Goal: Task Accomplishment & Management: Use online tool/utility

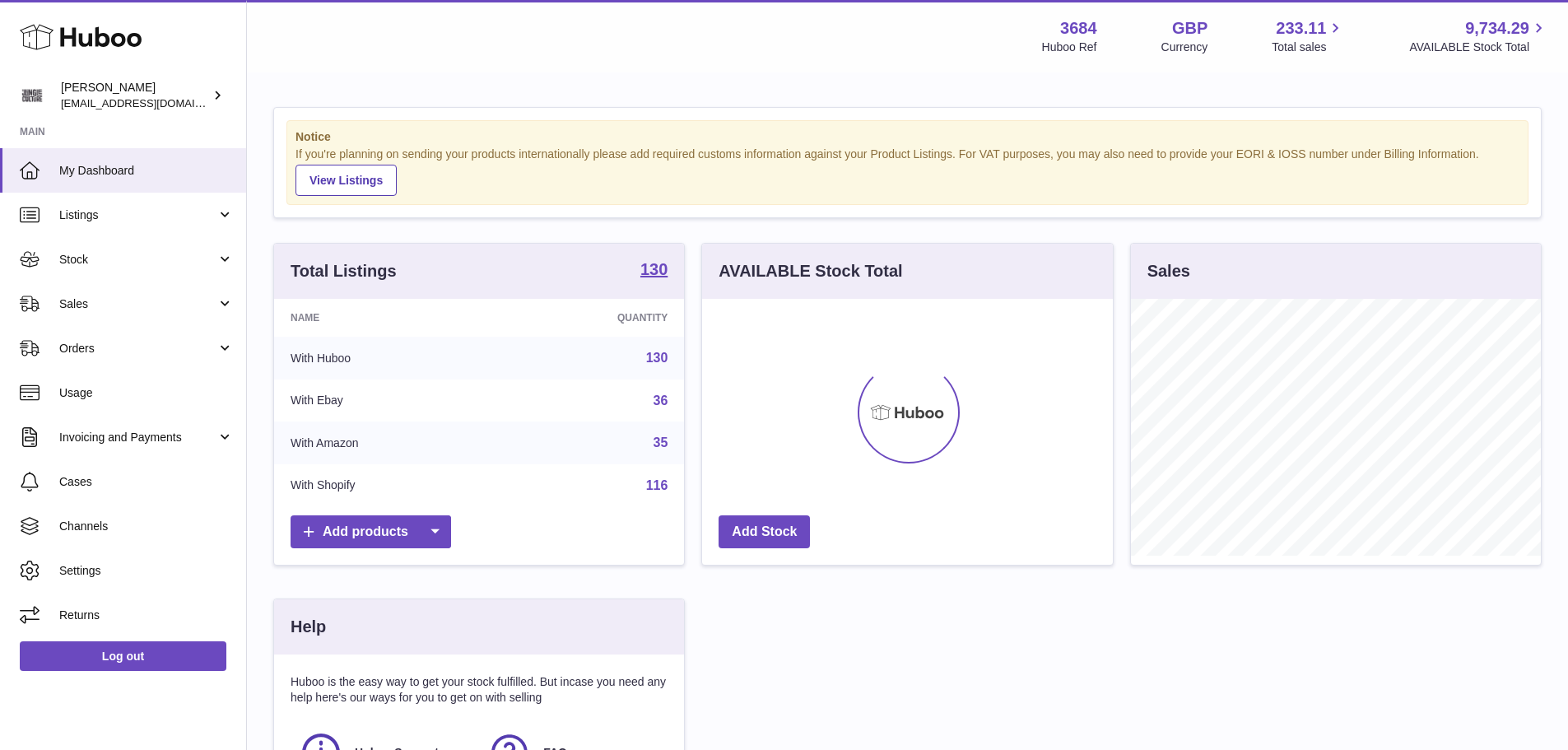
scroll to position [257, 415]
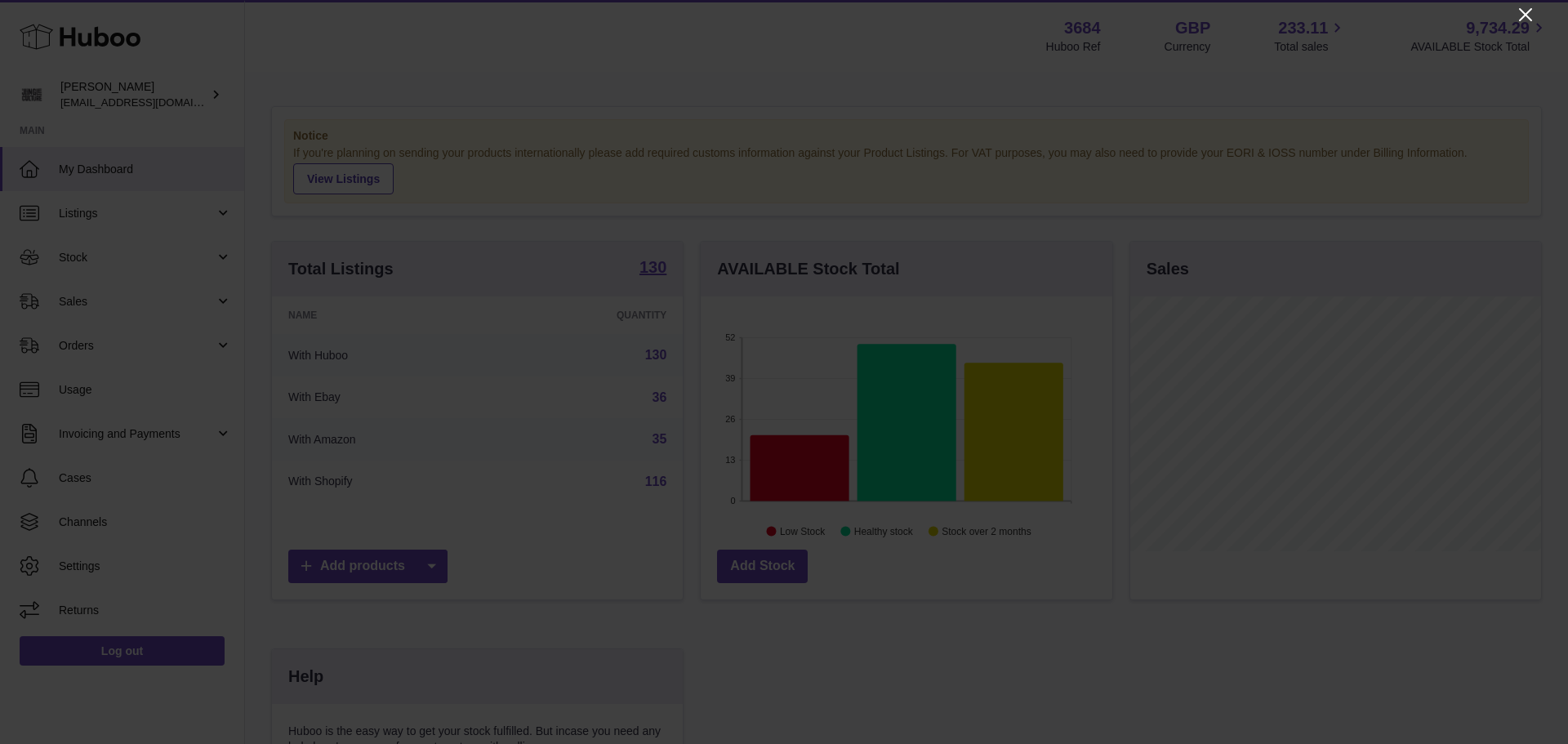
click at [1528, 21] on icon "Close" at bounding box center [1525, 15] width 20 height 20
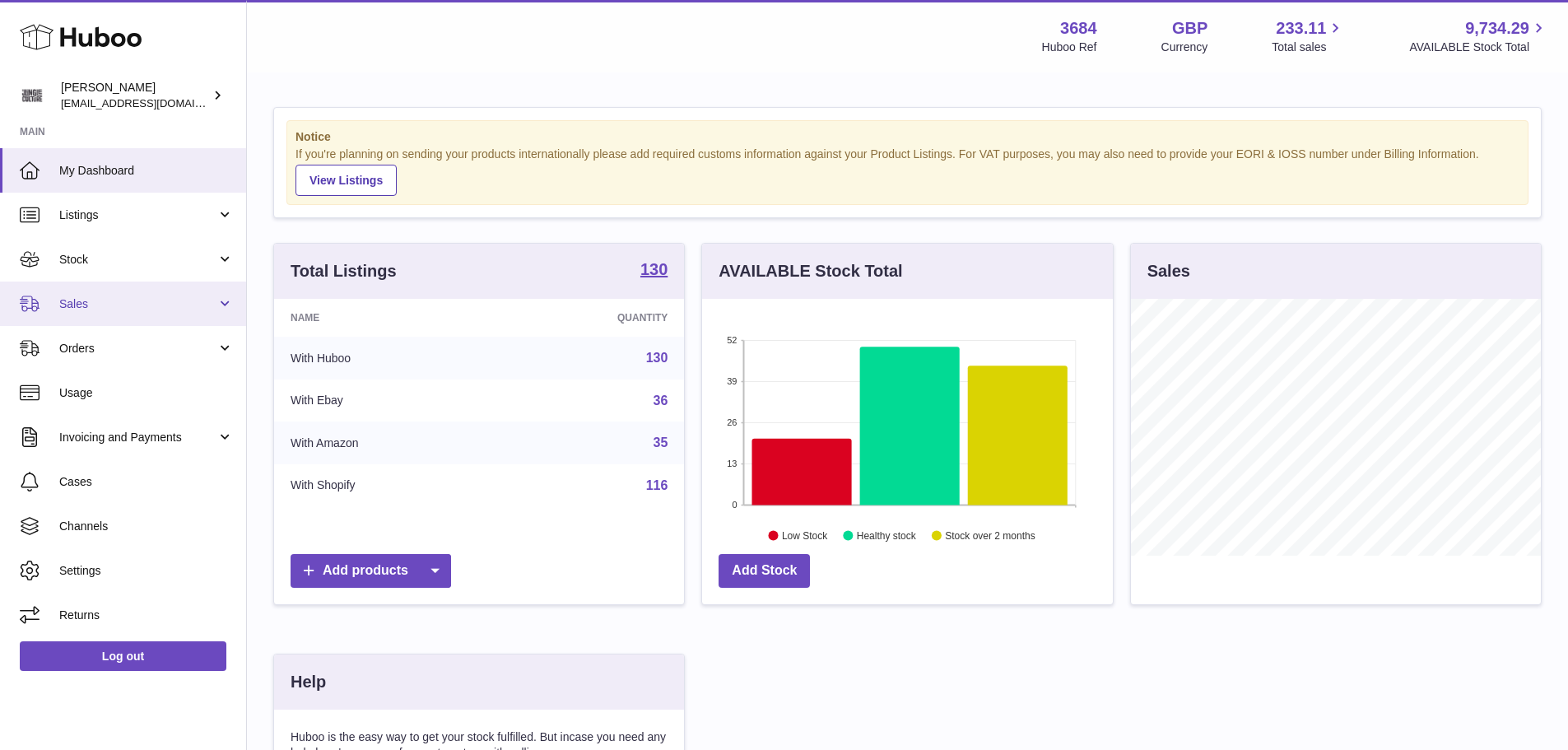
click at [120, 316] on link "Sales" at bounding box center [123, 304] width 246 height 45
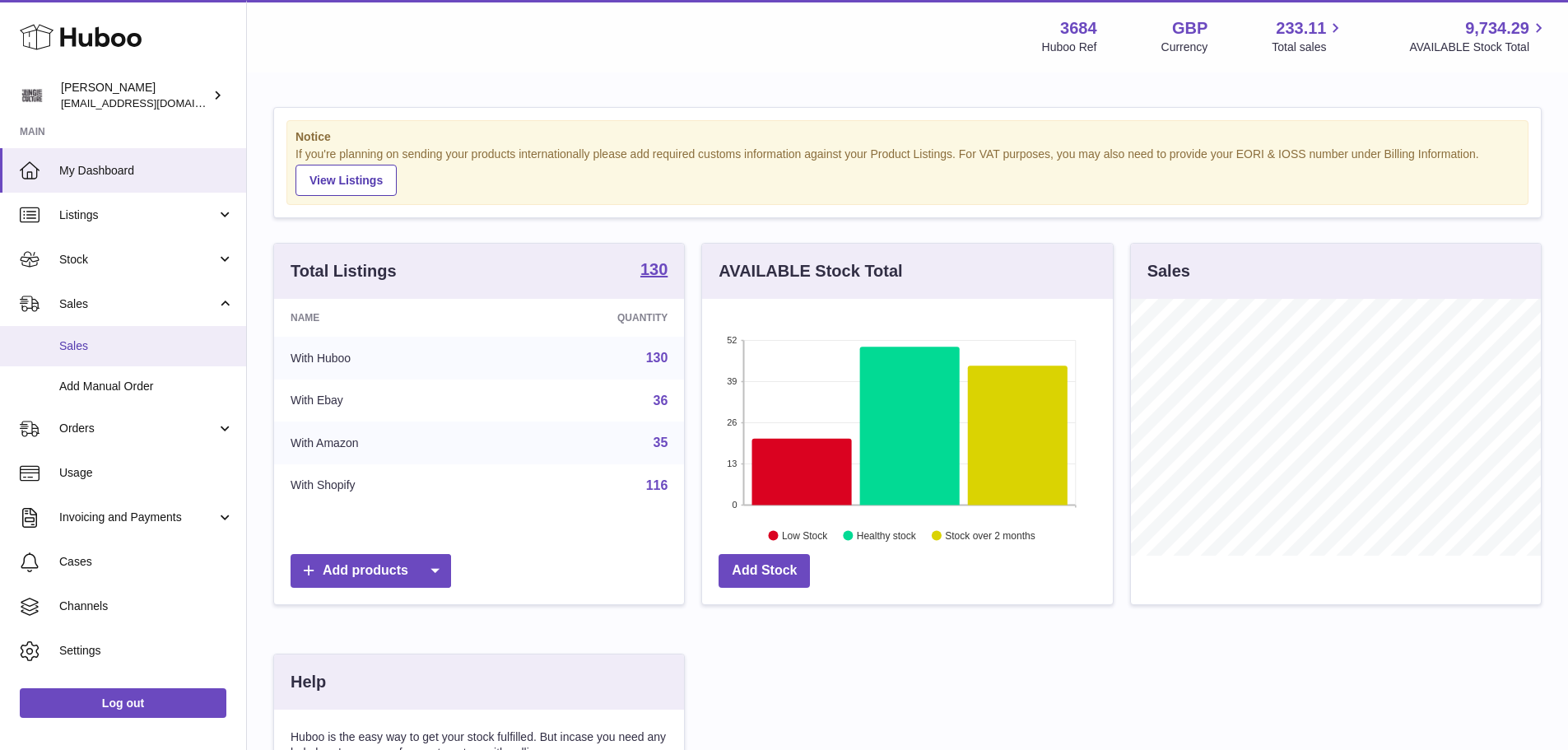
click at [118, 346] on span "Sales" at bounding box center [146, 346] width 175 height 15
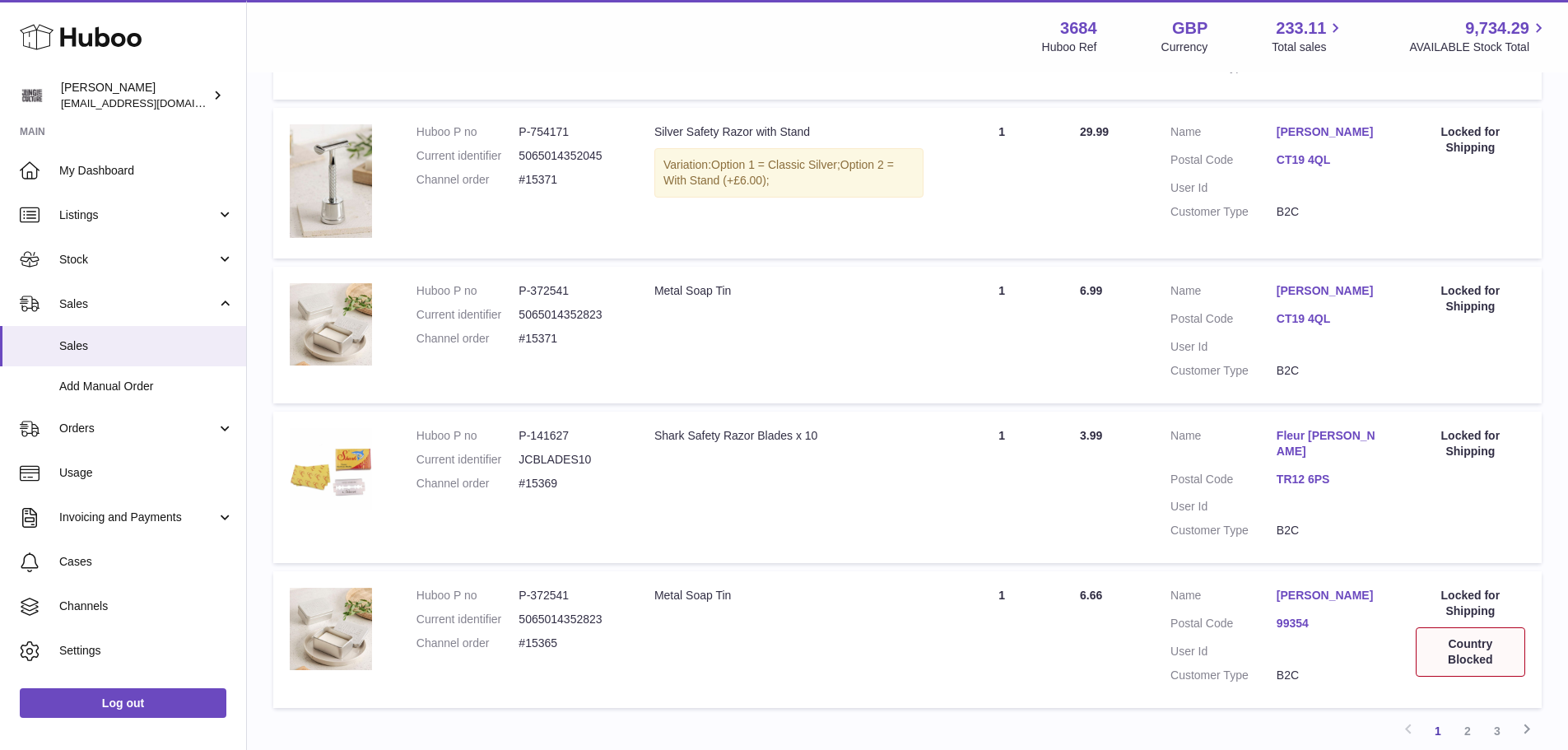
scroll to position [1294, 0]
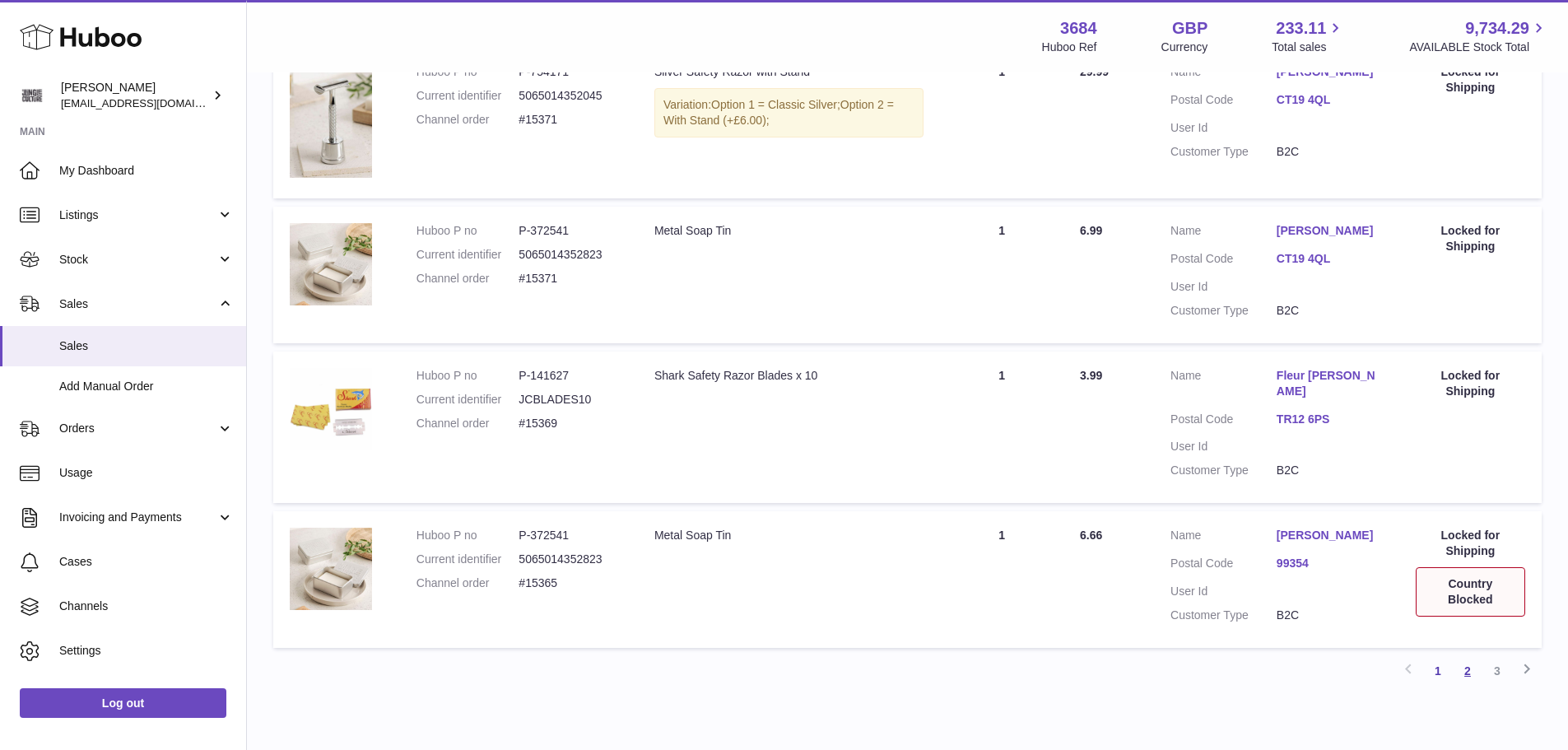
click at [1462, 656] on link "2" at bounding box center [1468, 671] width 29 height 29
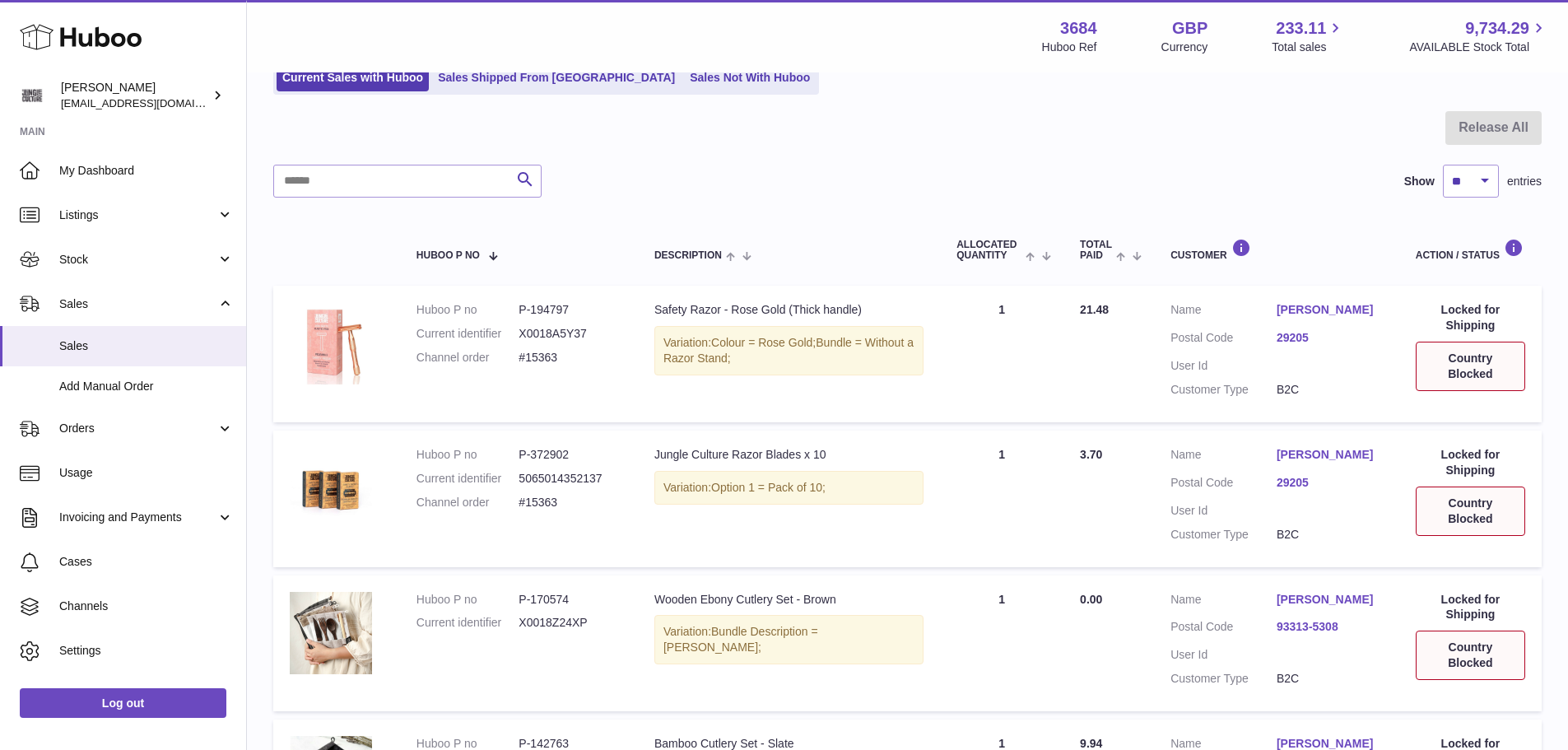
scroll to position [157, 0]
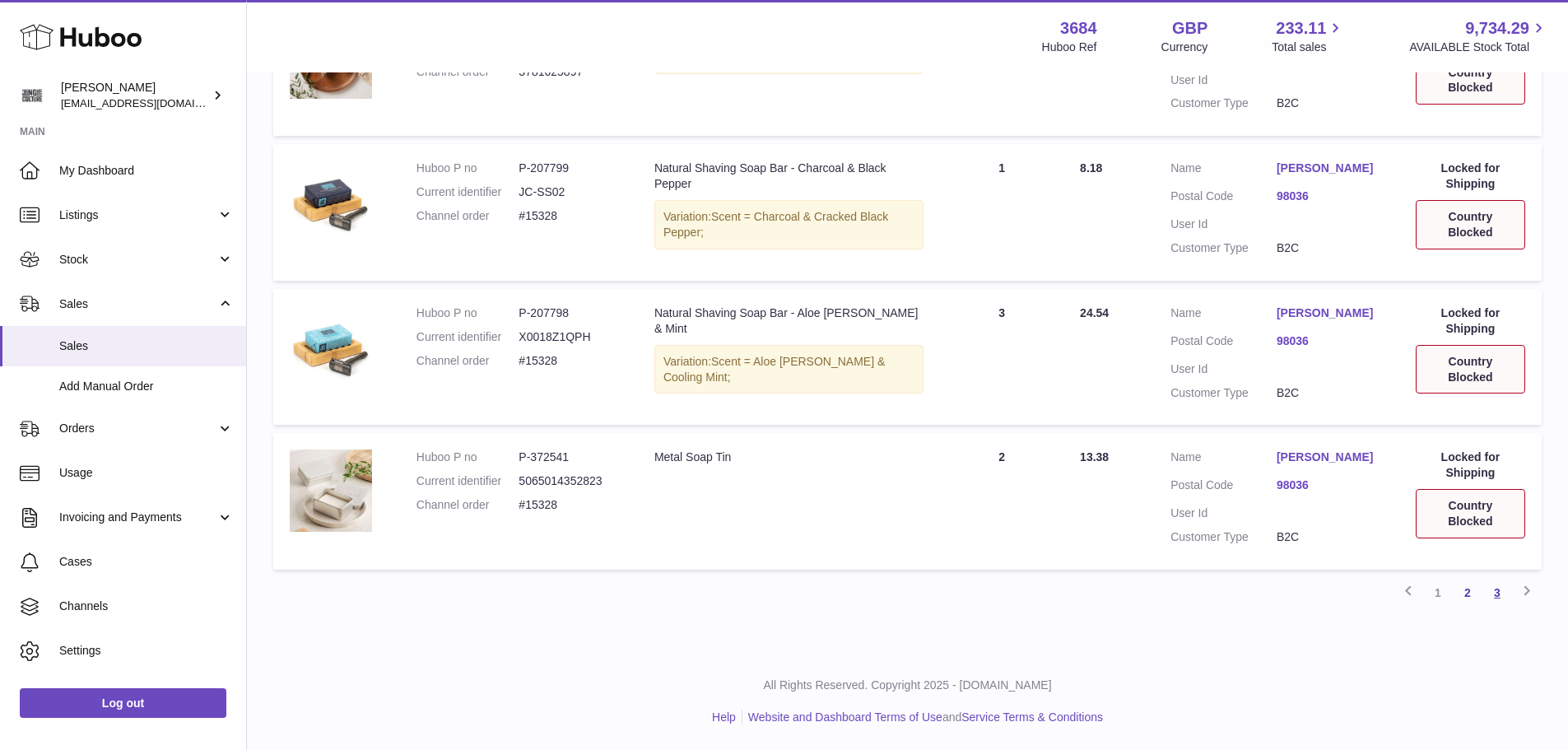
click at [1504, 596] on link "3" at bounding box center [1497, 592] width 29 height 29
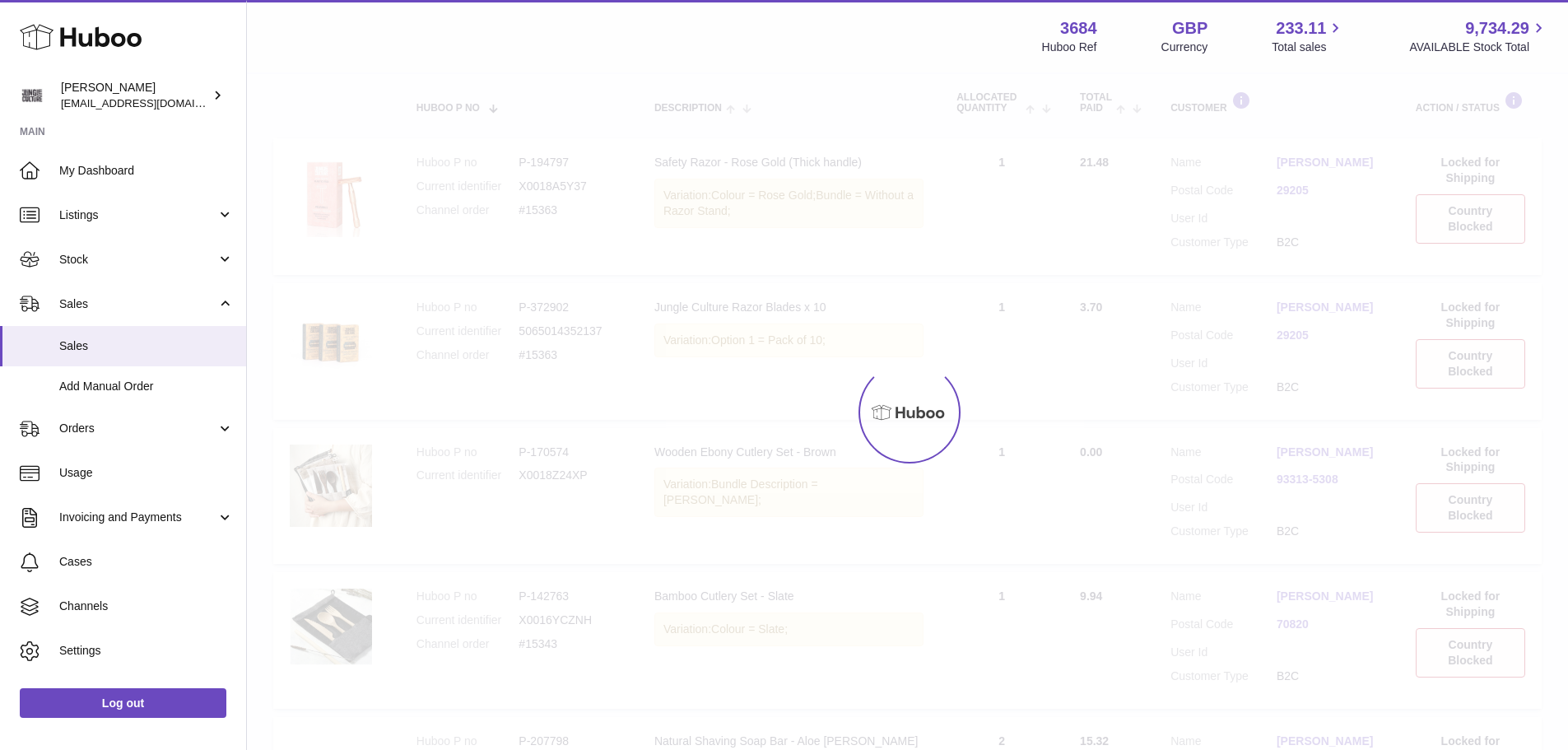
scroll to position [74, 0]
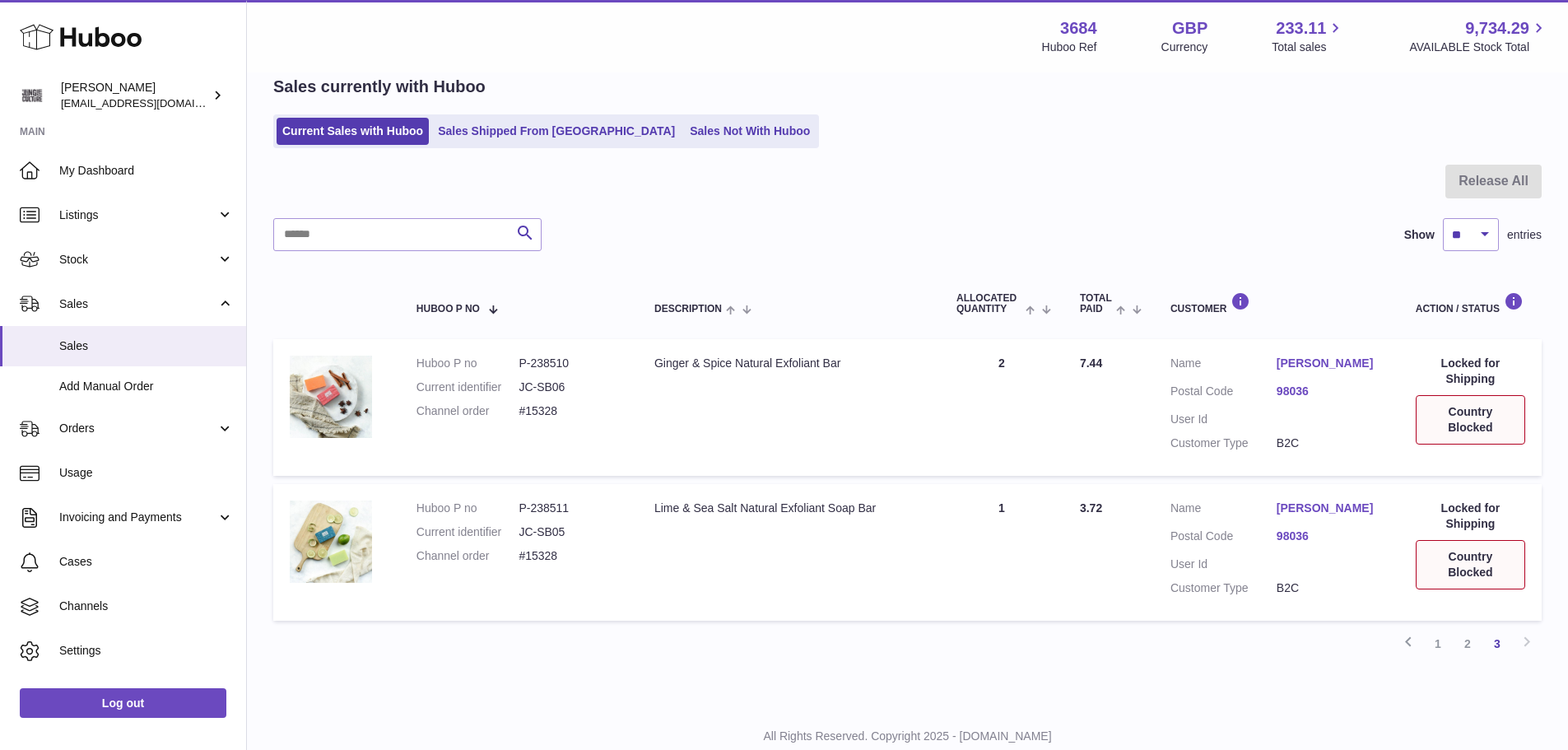
click at [669, 146] on ul "Current Sales with Huboo Sales Shipped From Huboo Sales Not With Huboo" at bounding box center [546, 131] width 546 height 34
click at [684, 137] on link "Sales Not With Huboo" at bounding box center [750, 132] width 132 height 28
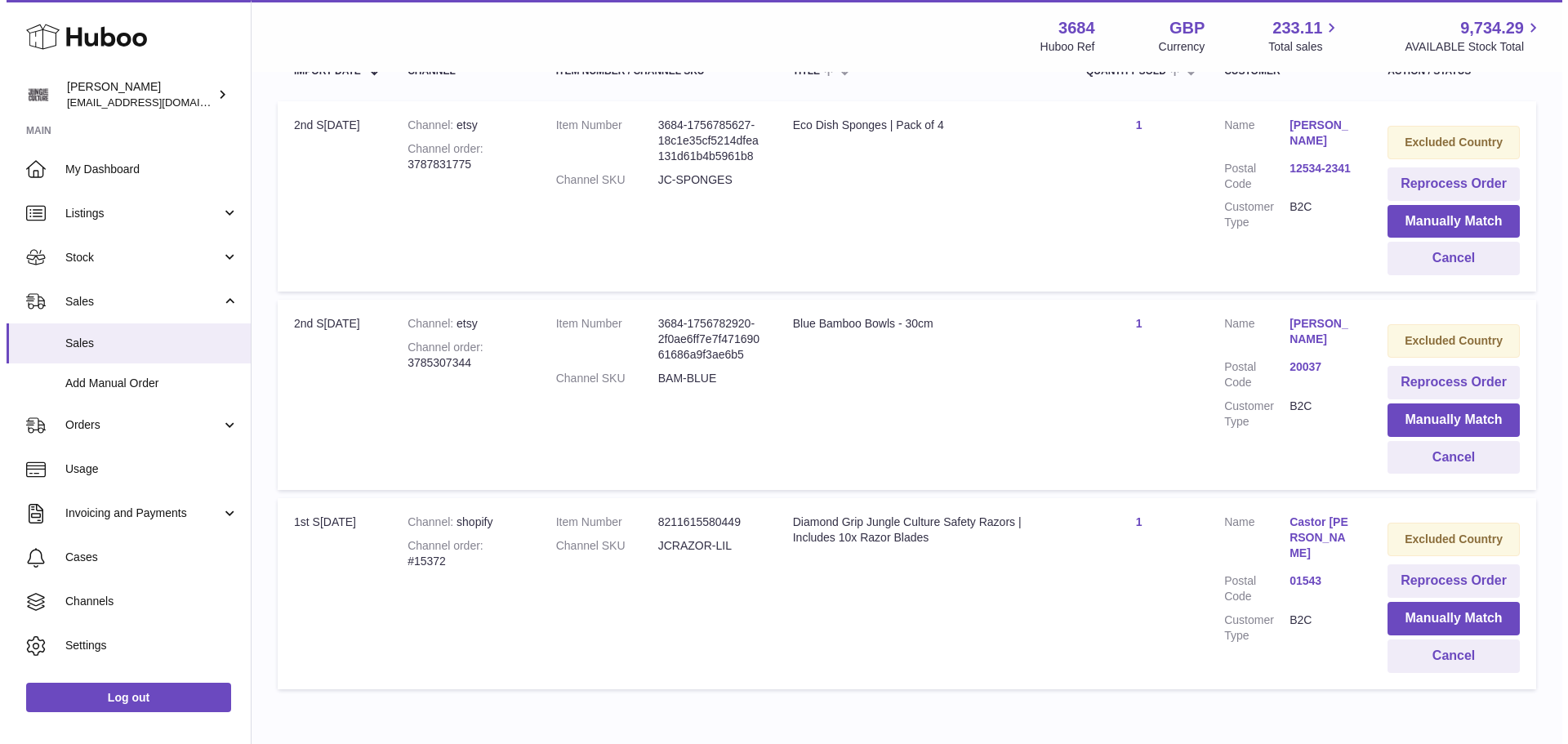
scroll to position [253, 0]
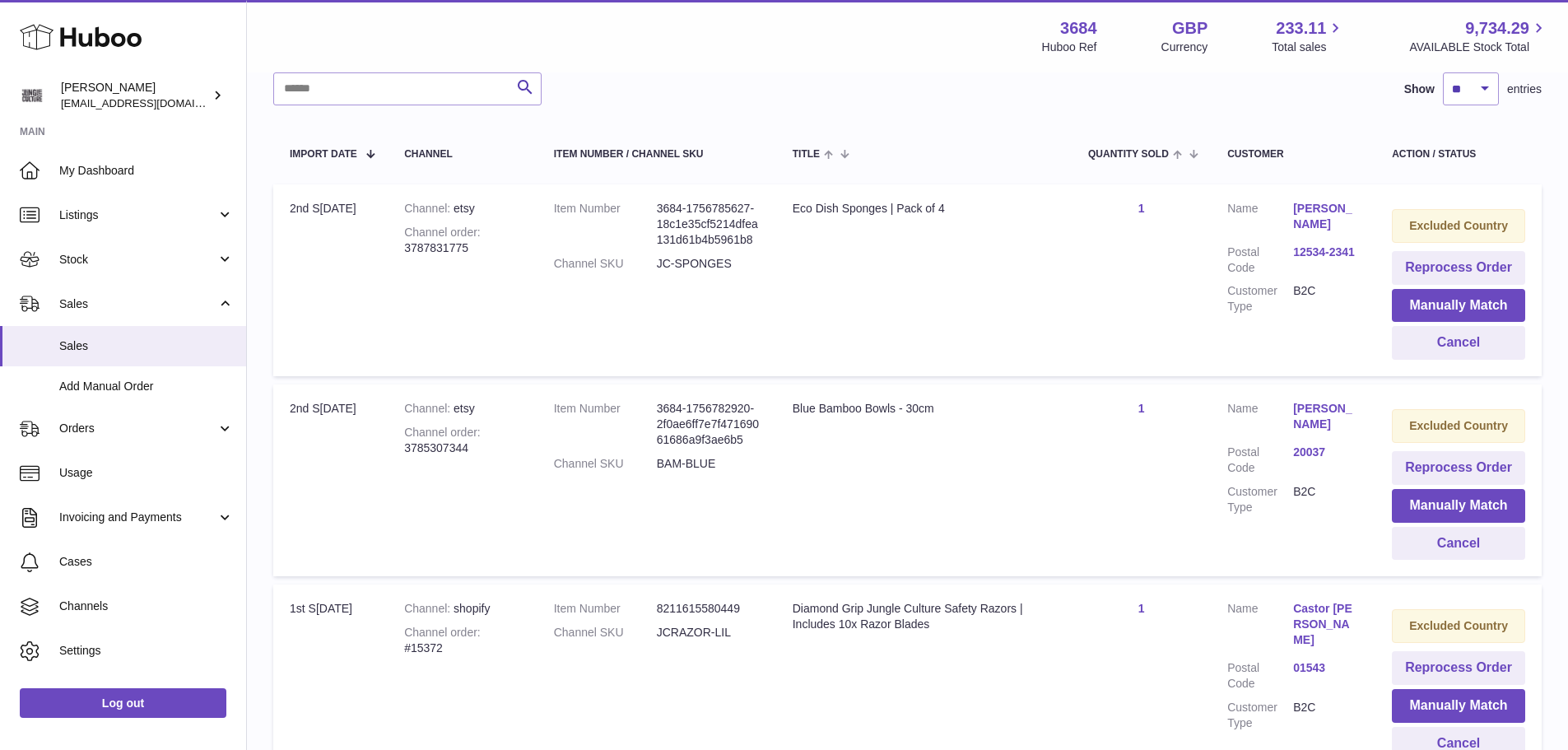
click at [1324, 250] on link "12534-2341" at bounding box center [1326, 252] width 65 height 15
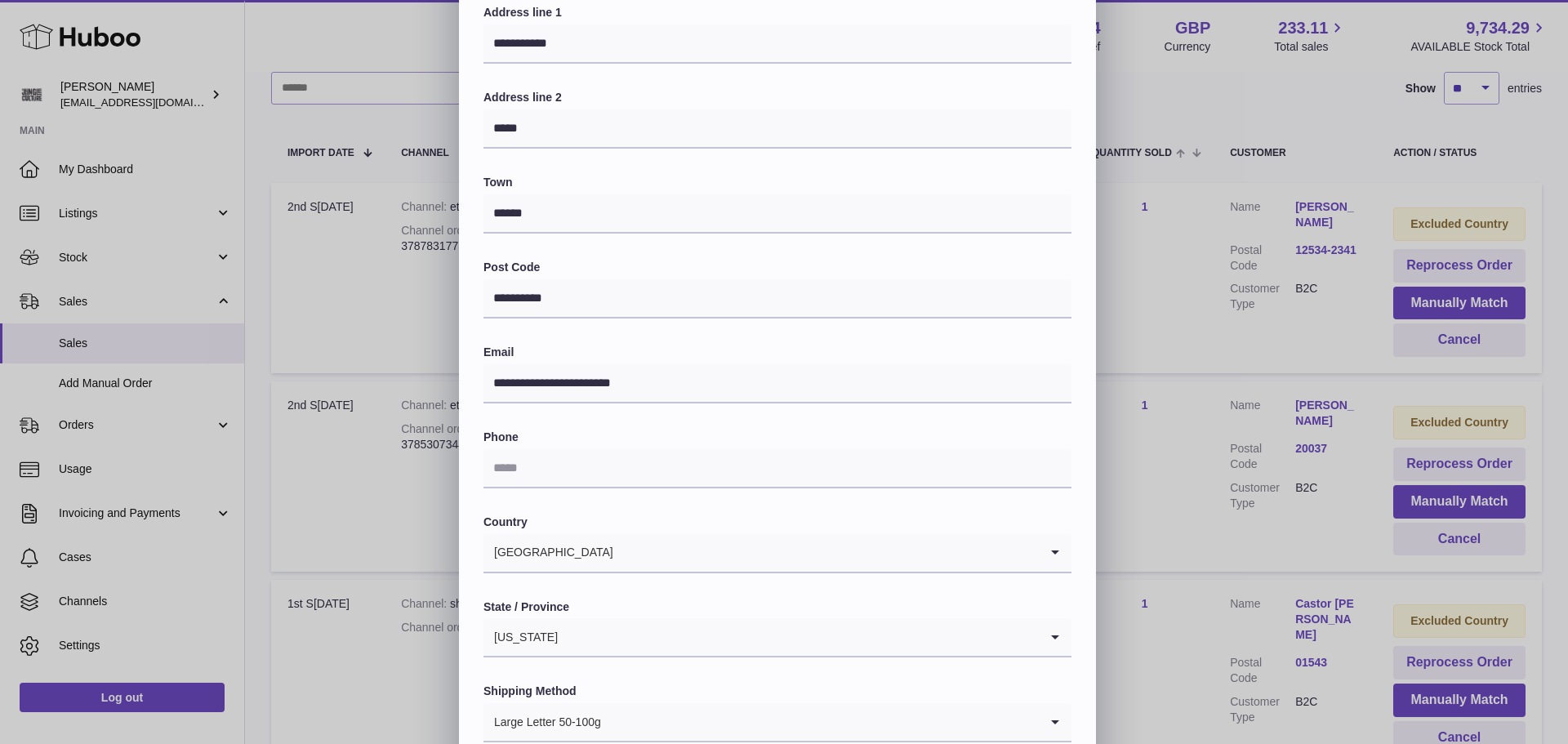
scroll to position [0, 0]
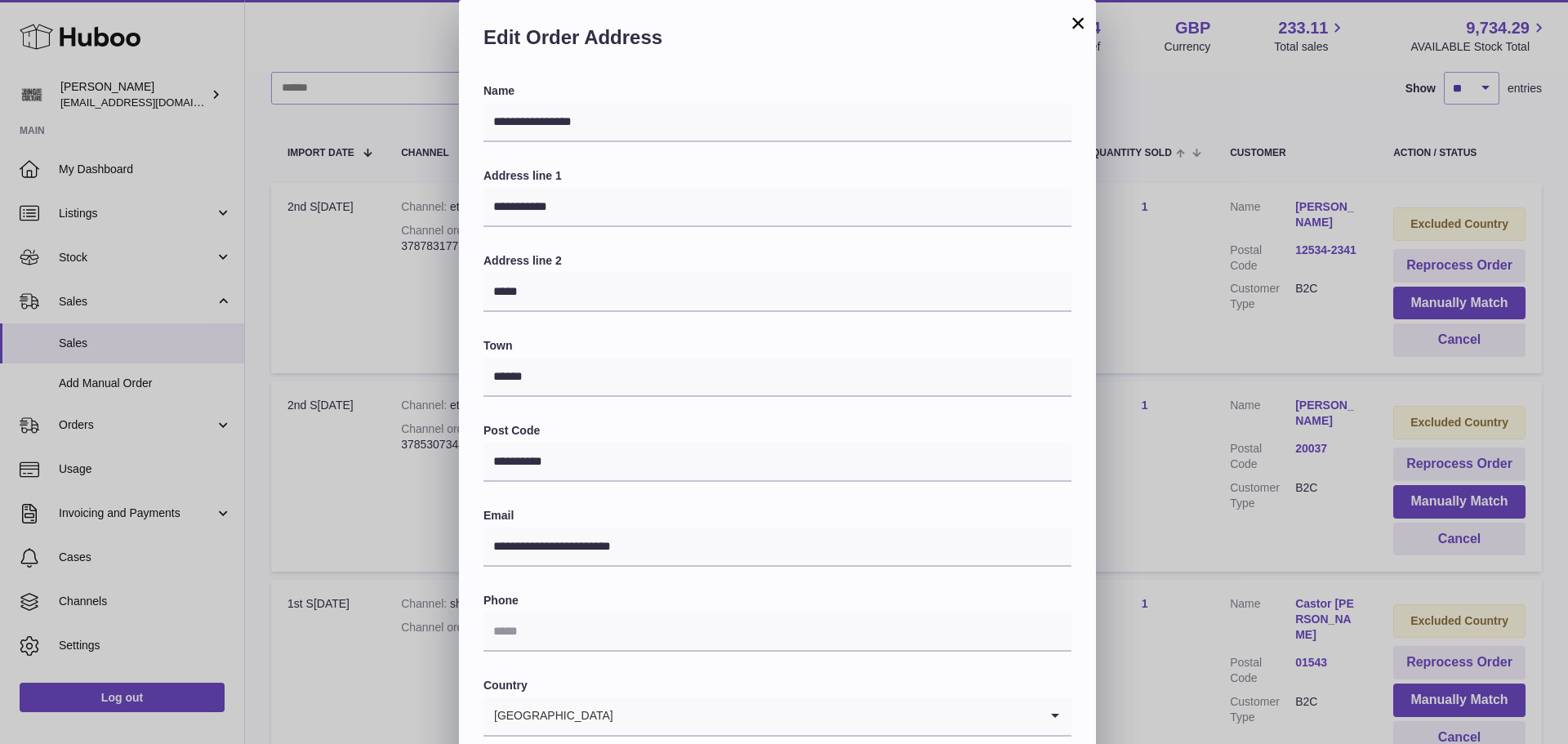
click at [1081, 22] on button "×" at bounding box center [1078, 22] width 20 height 20
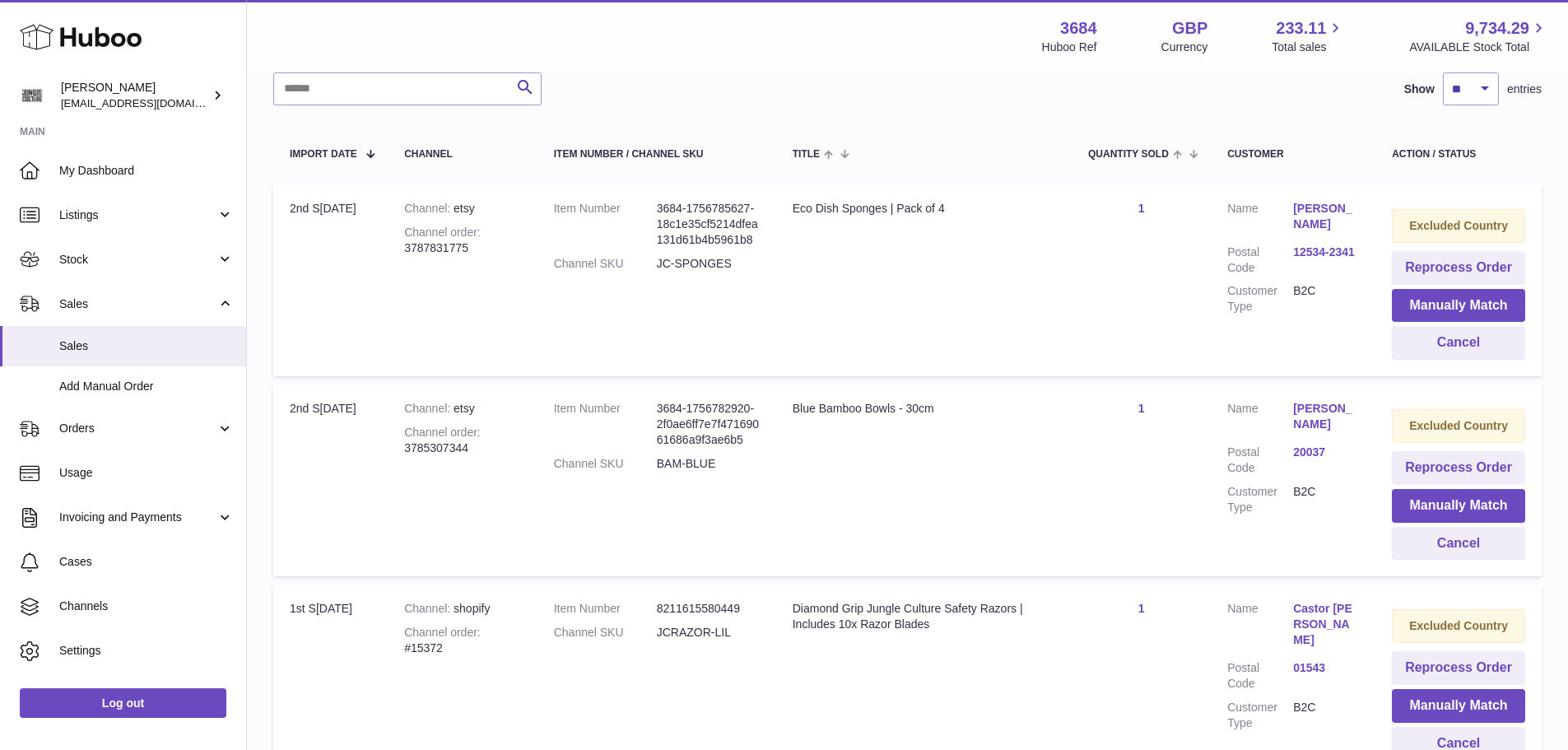
click at [1322, 447] on link "20037" at bounding box center [1326, 452] width 65 height 15
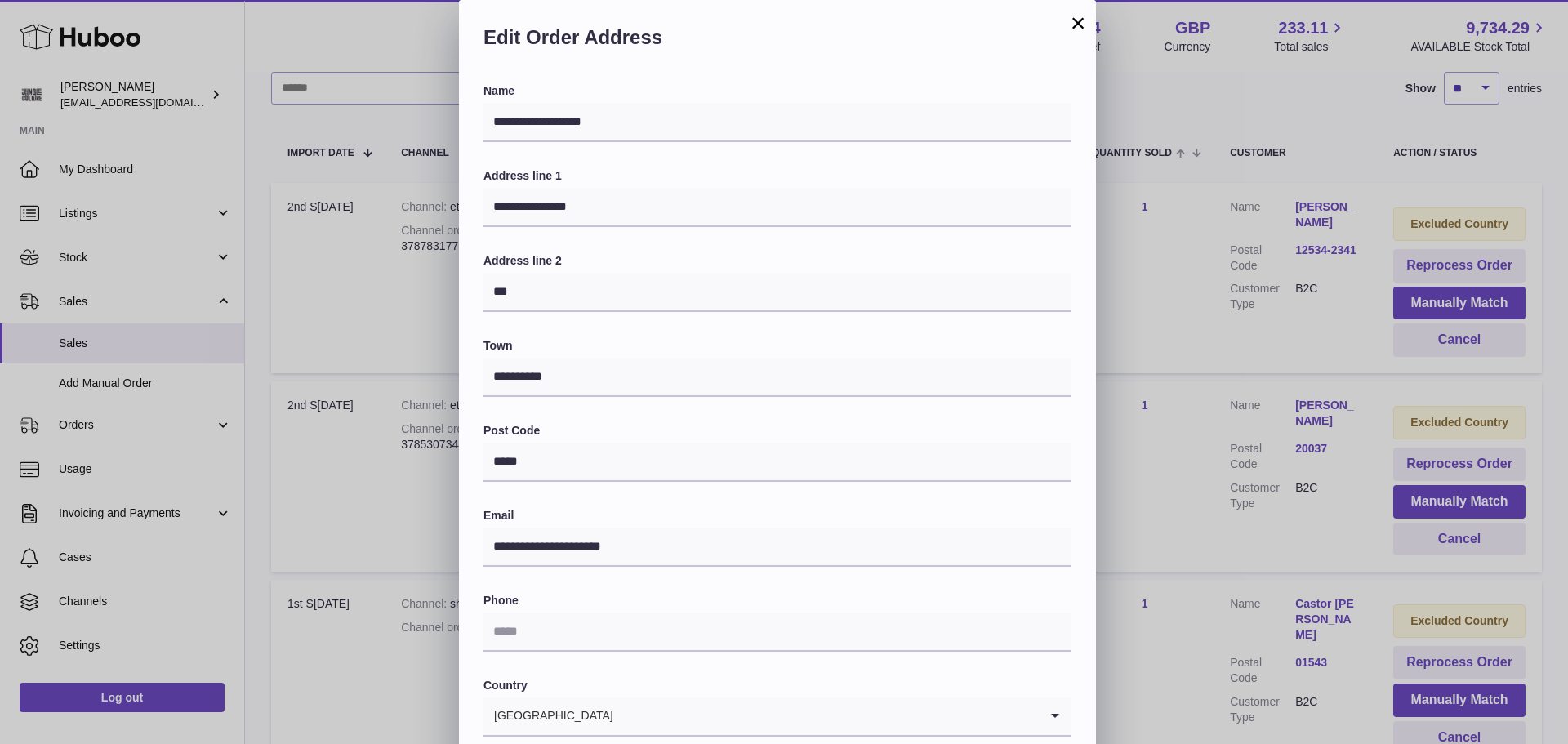
click at [1078, 27] on button "×" at bounding box center [1078, 22] width 20 height 20
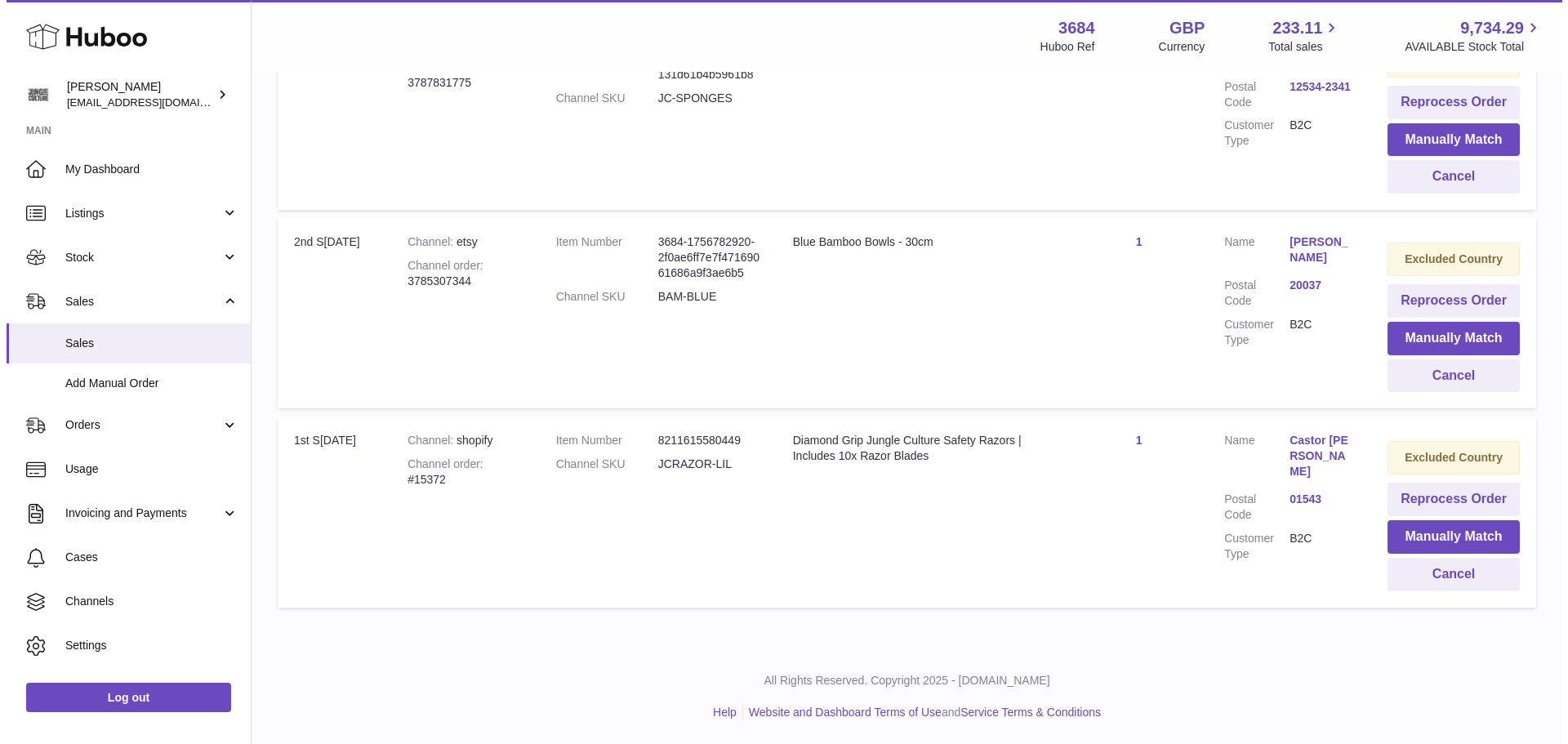
scroll to position [335, 0]
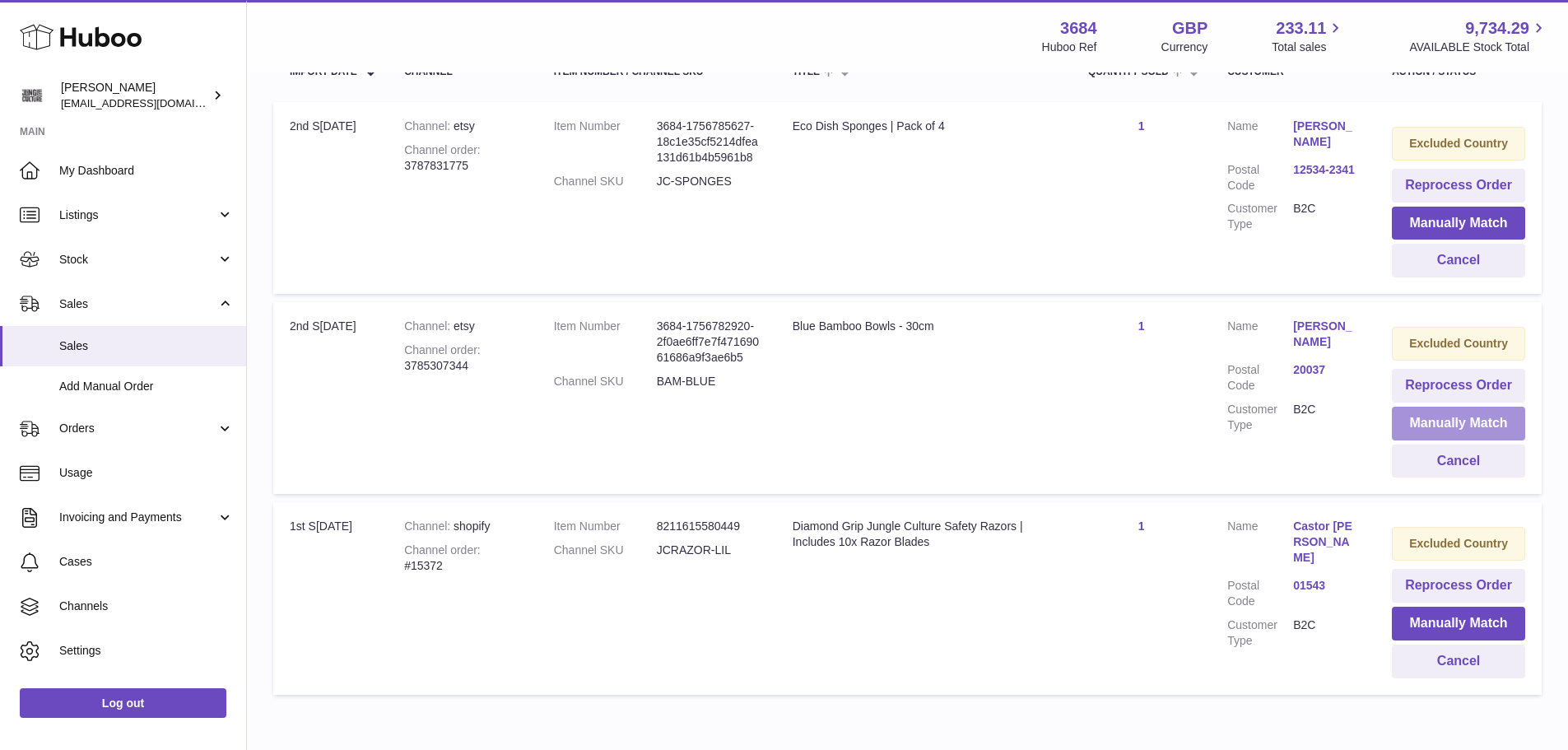
click at [1422, 421] on button "Manually Match" at bounding box center [1459, 423] width 134 height 34
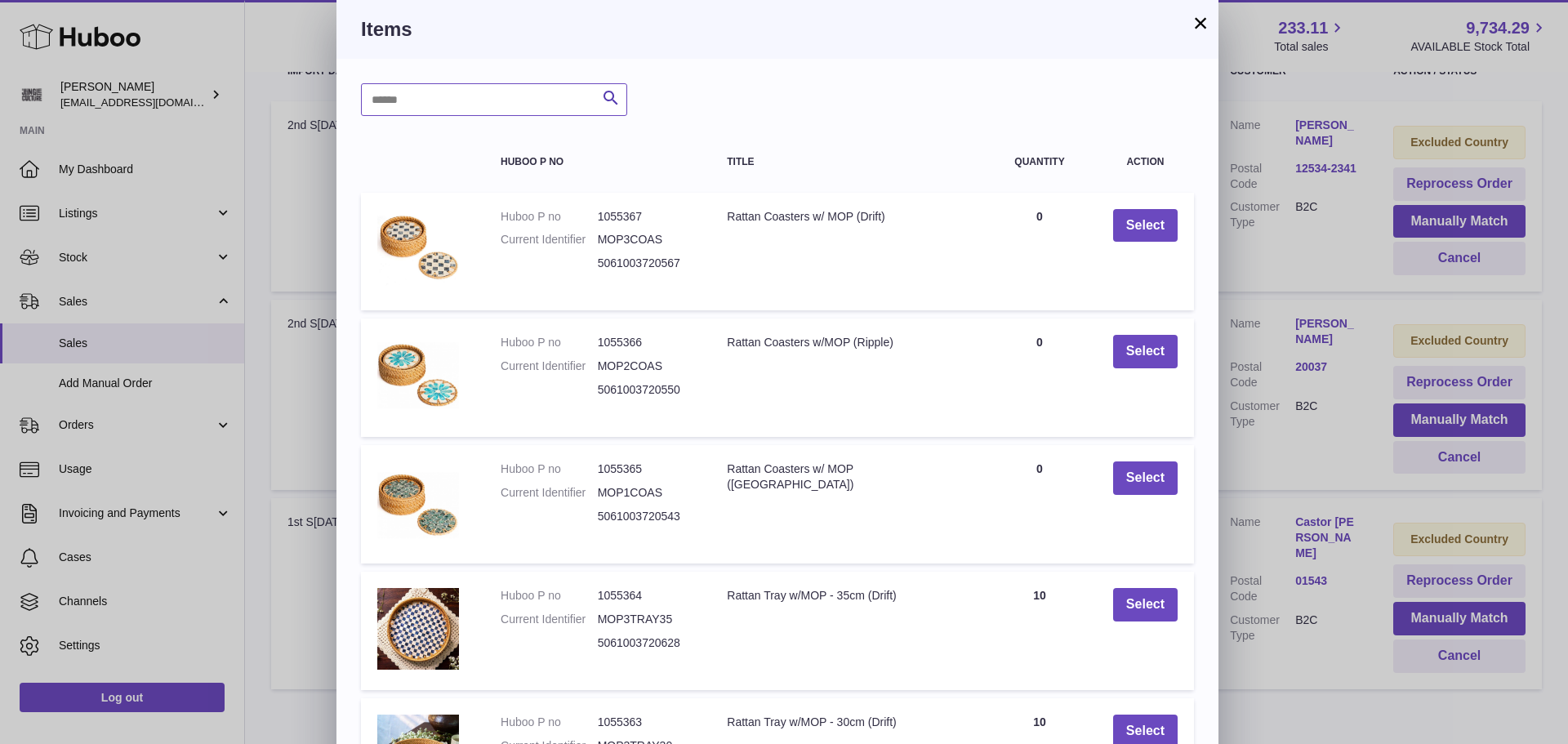
click at [437, 107] on input "text" at bounding box center [494, 99] width 267 height 32
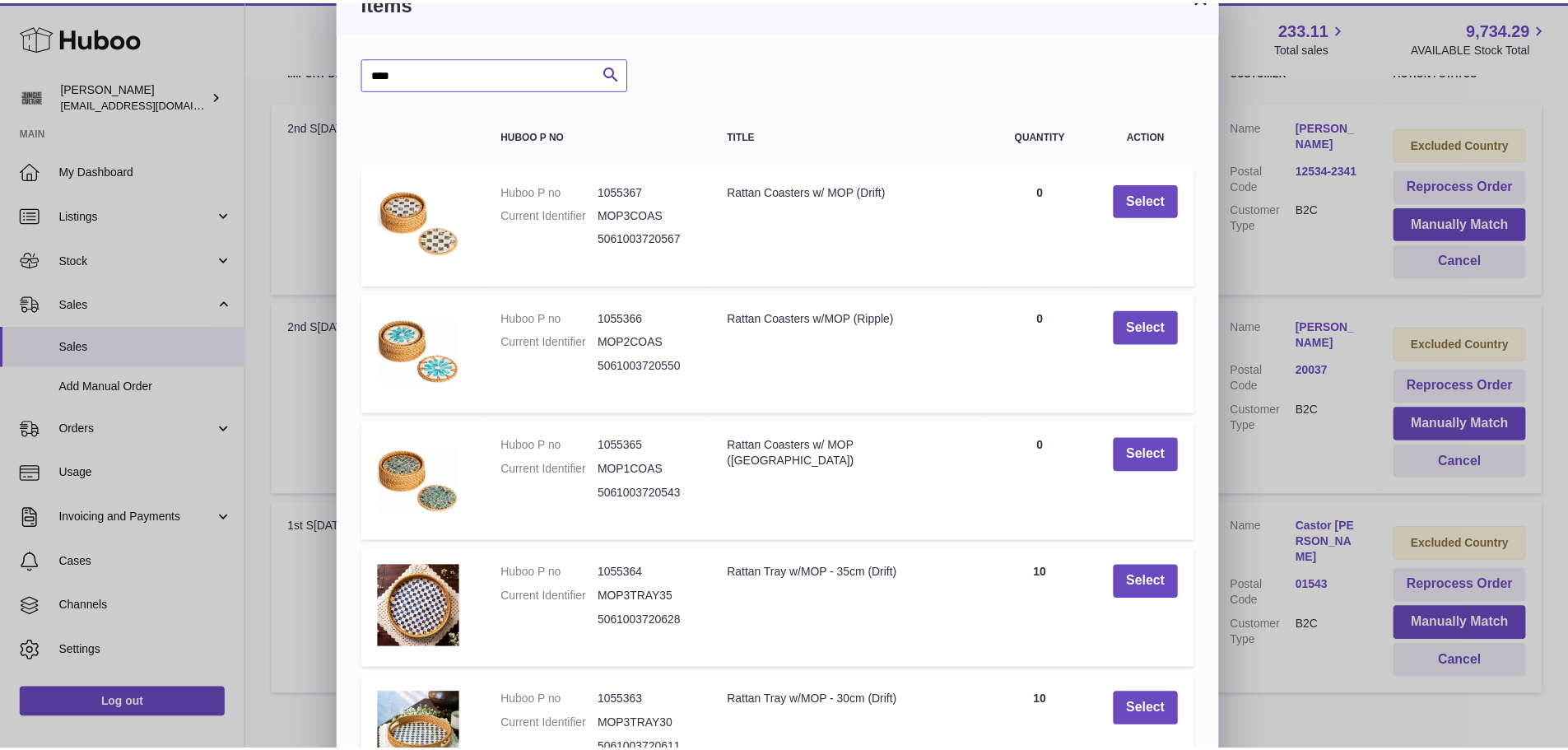
scroll to position [0, 0]
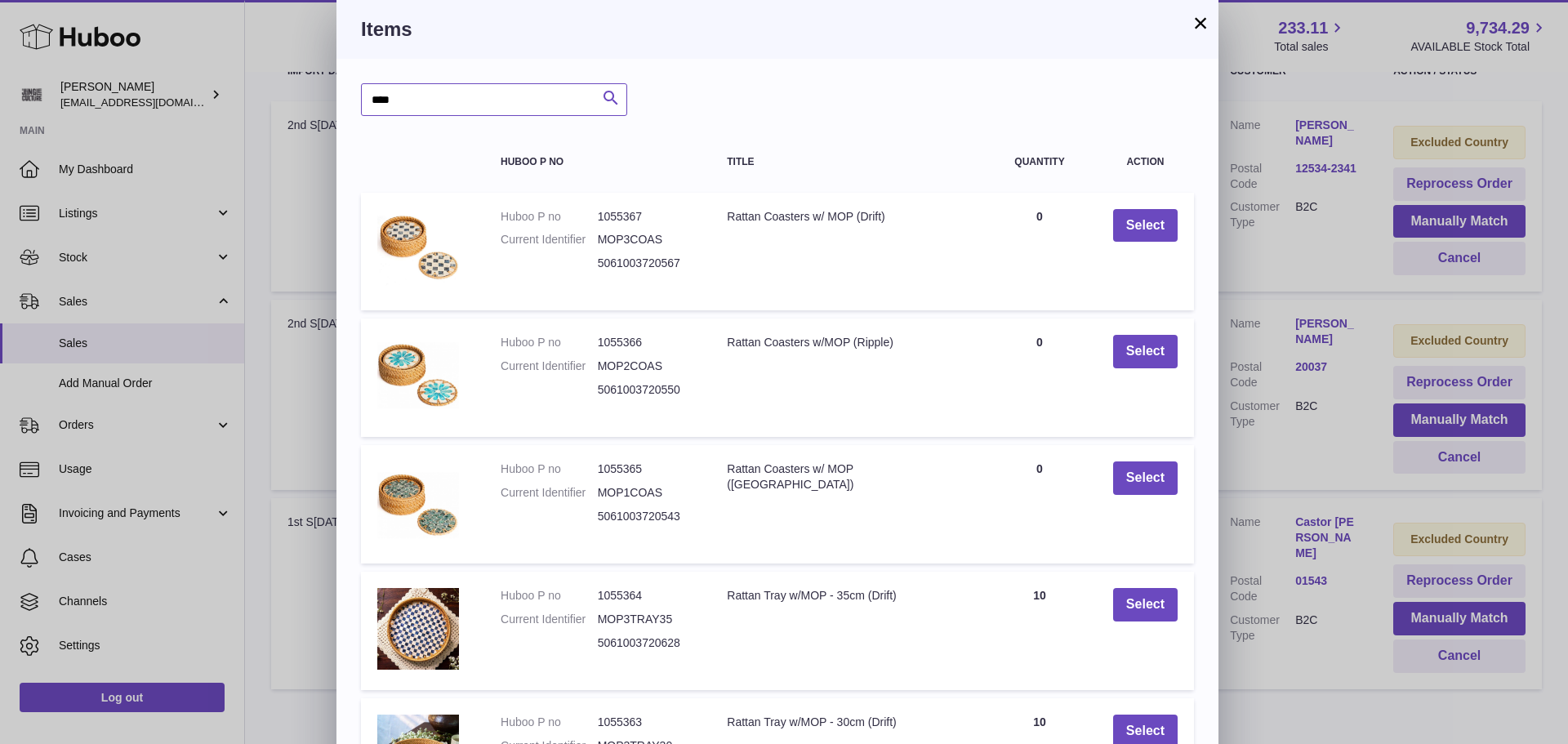
type input "****"
click at [604, 94] on icon "submit" at bounding box center [610, 98] width 20 height 21
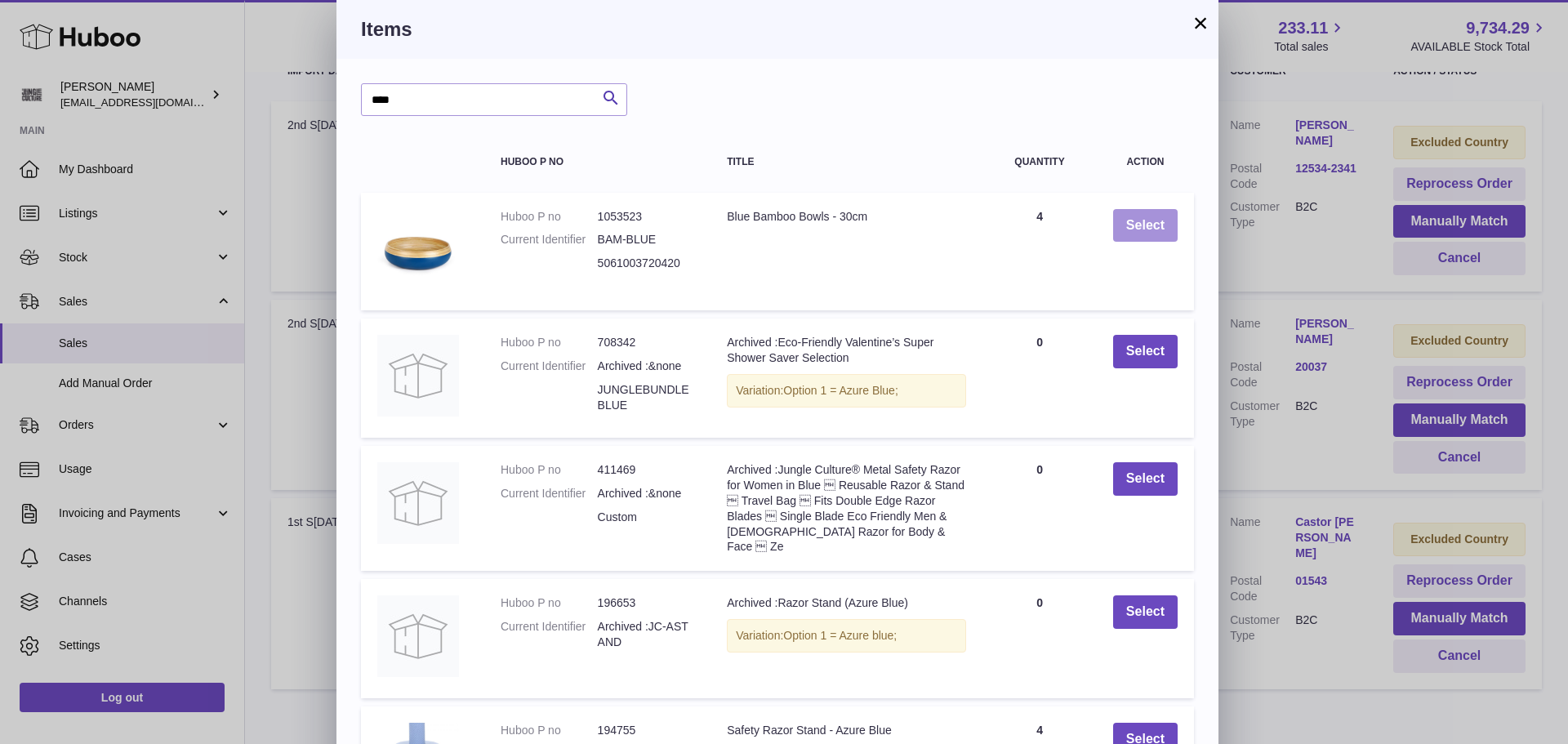
click at [1173, 225] on button "Select" at bounding box center [1144, 226] width 64 height 33
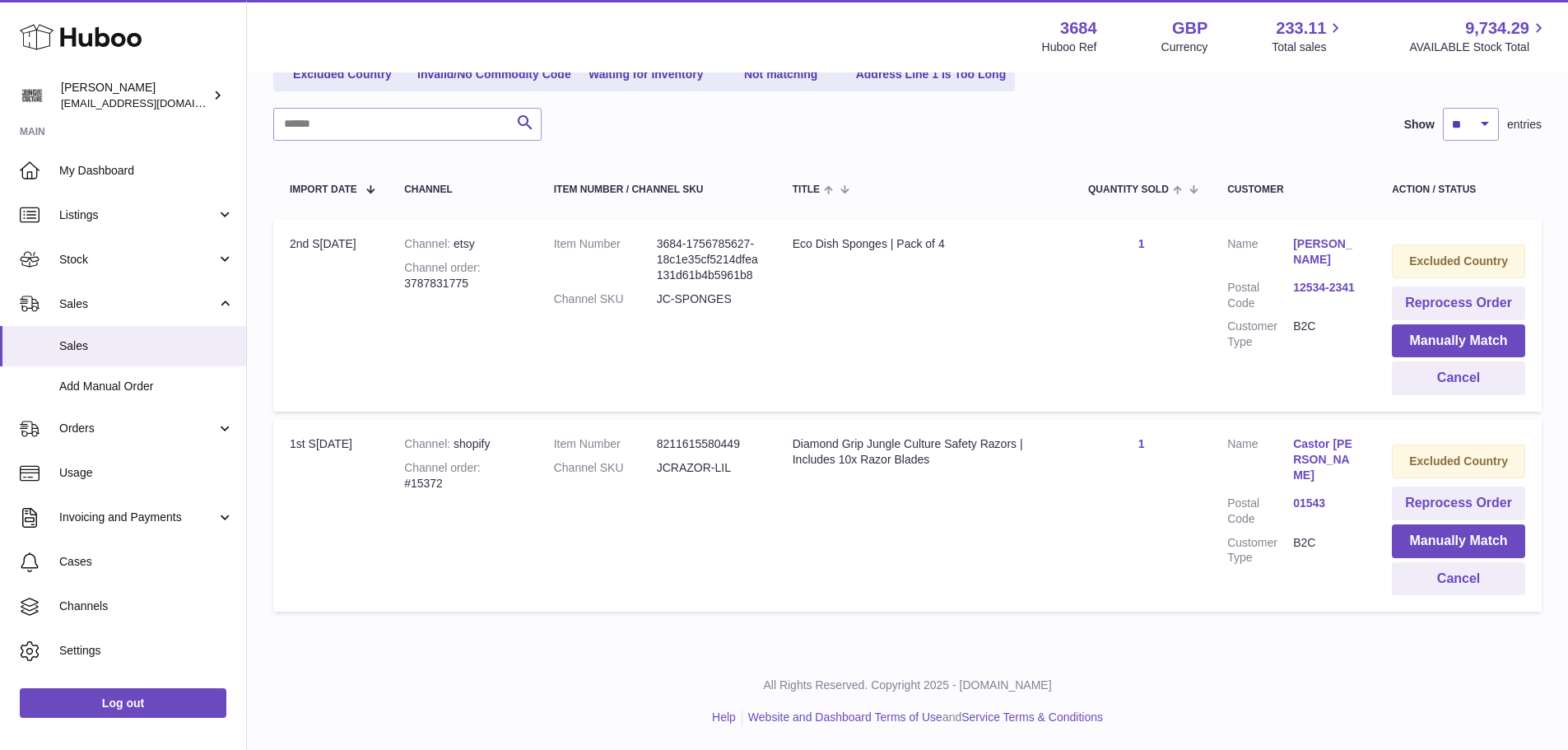
scroll to position [220, 0]
click at [1422, 340] on button "Manually Match" at bounding box center [1459, 340] width 134 height 34
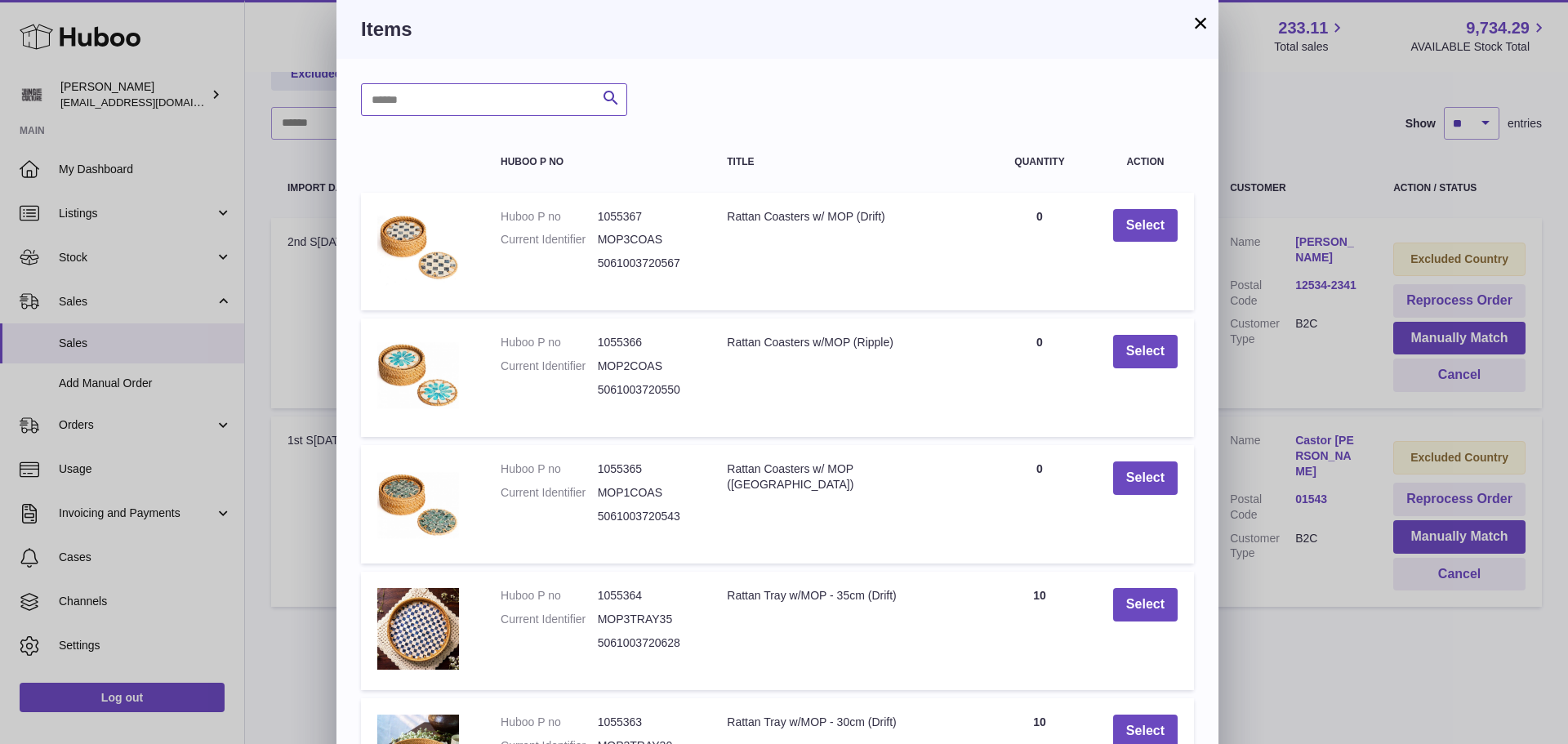
click at [440, 94] on input "text" at bounding box center [494, 99] width 267 height 32
type input "***"
click at [616, 96] on icon "submit" at bounding box center [610, 98] width 20 height 21
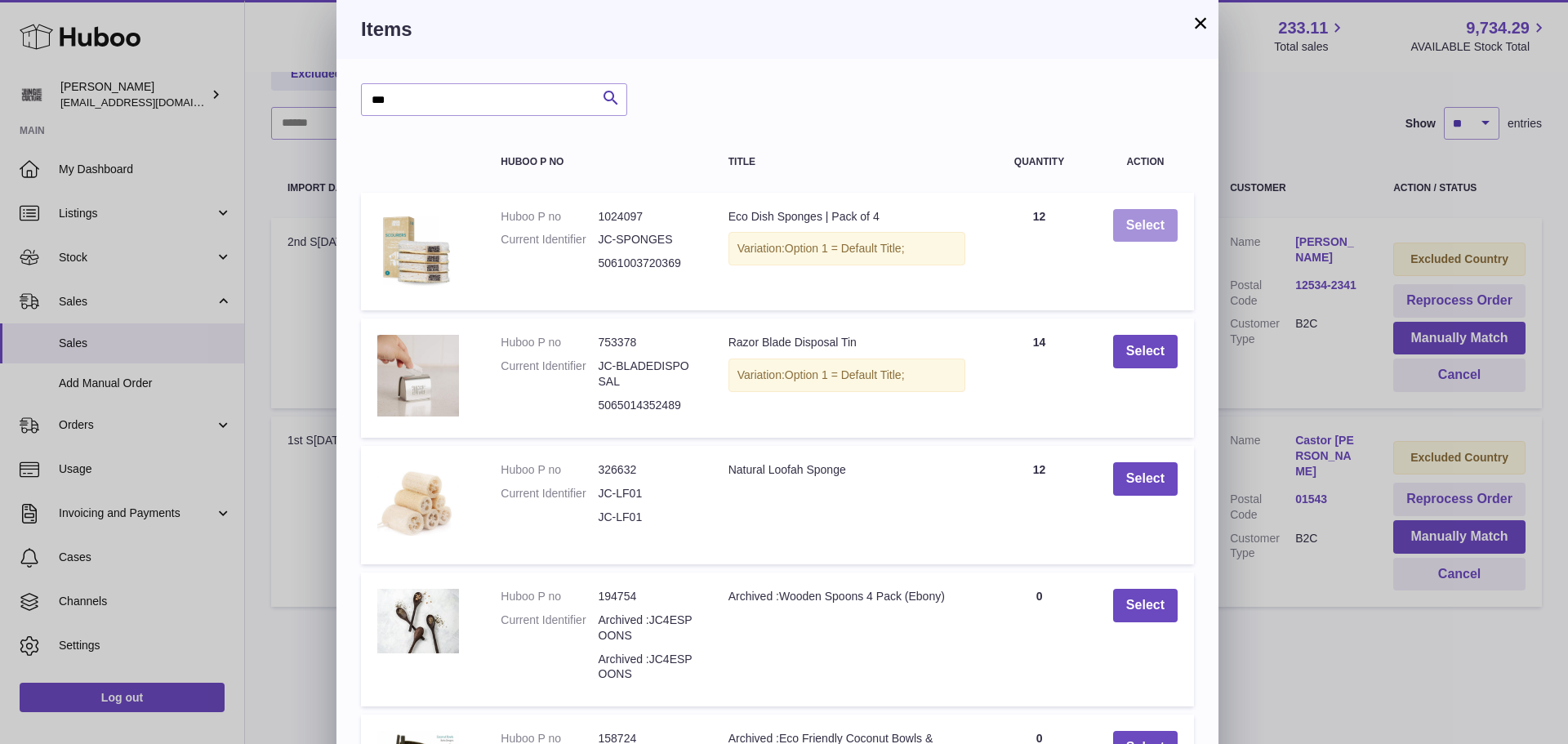
click at [1127, 227] on button "Select" at bounding box center [1144, 226] width 64 height 33
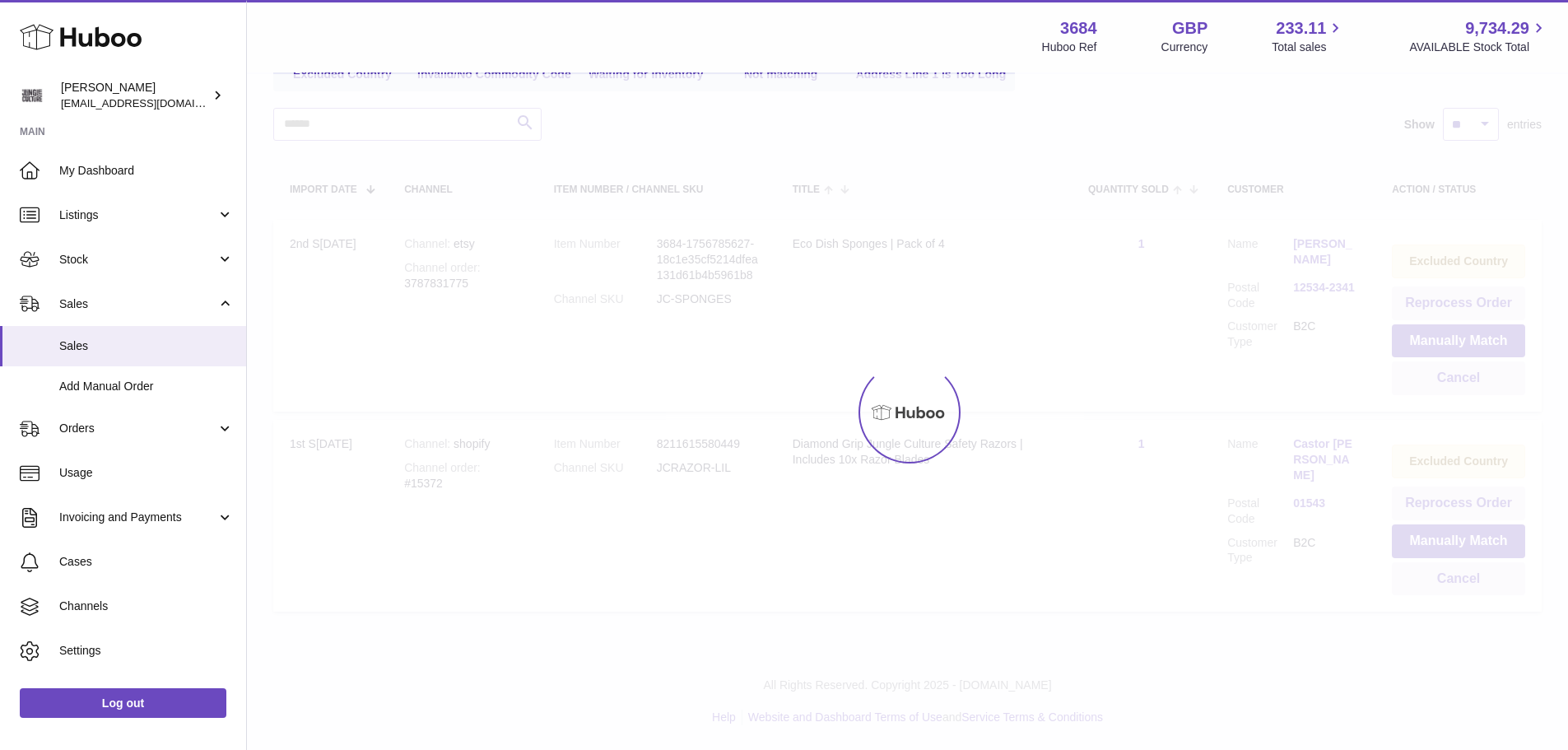
scroll to position [20, 0]
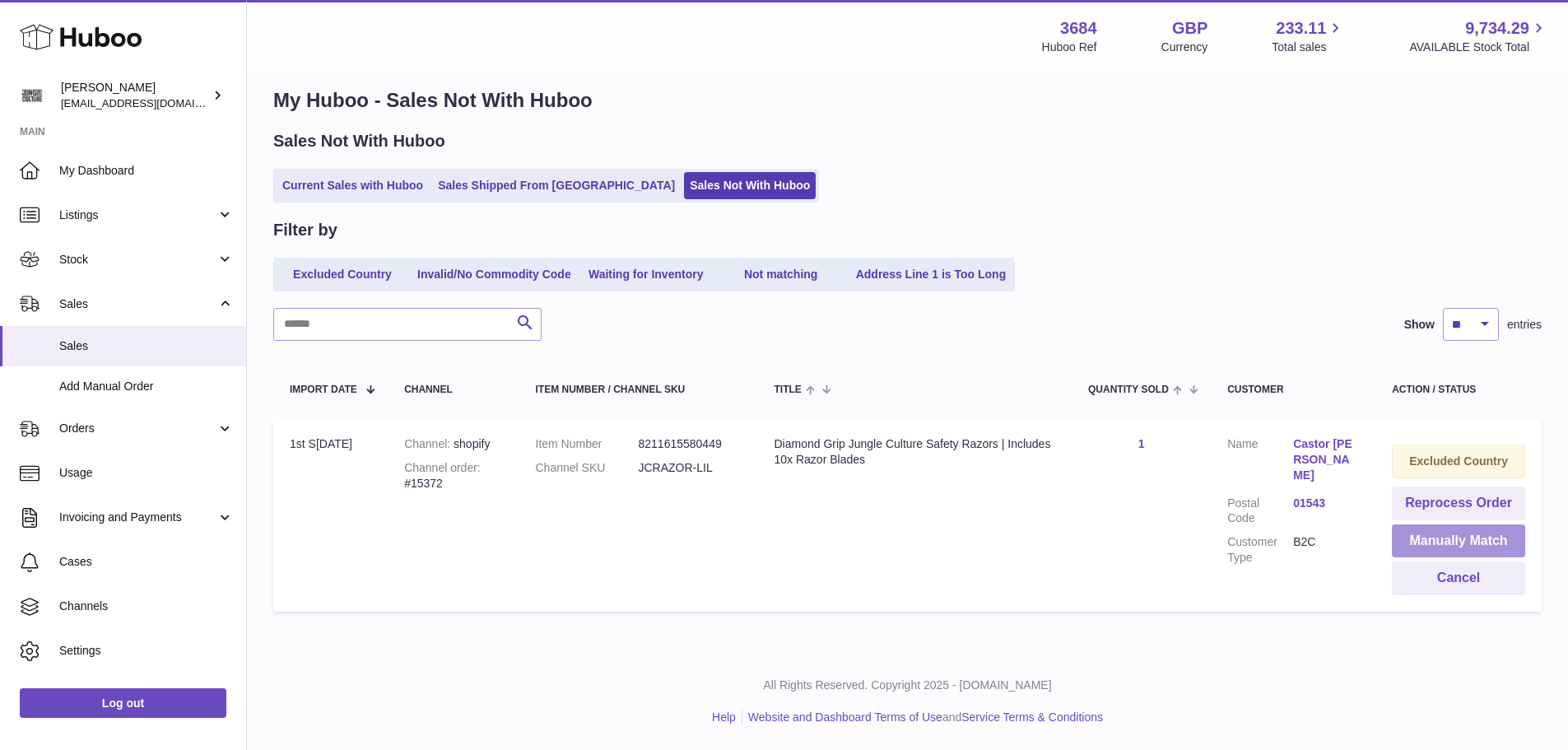
click at [1485, 538] on button "Manually Match" at bounding box center [1459, 541] width 134 height 34
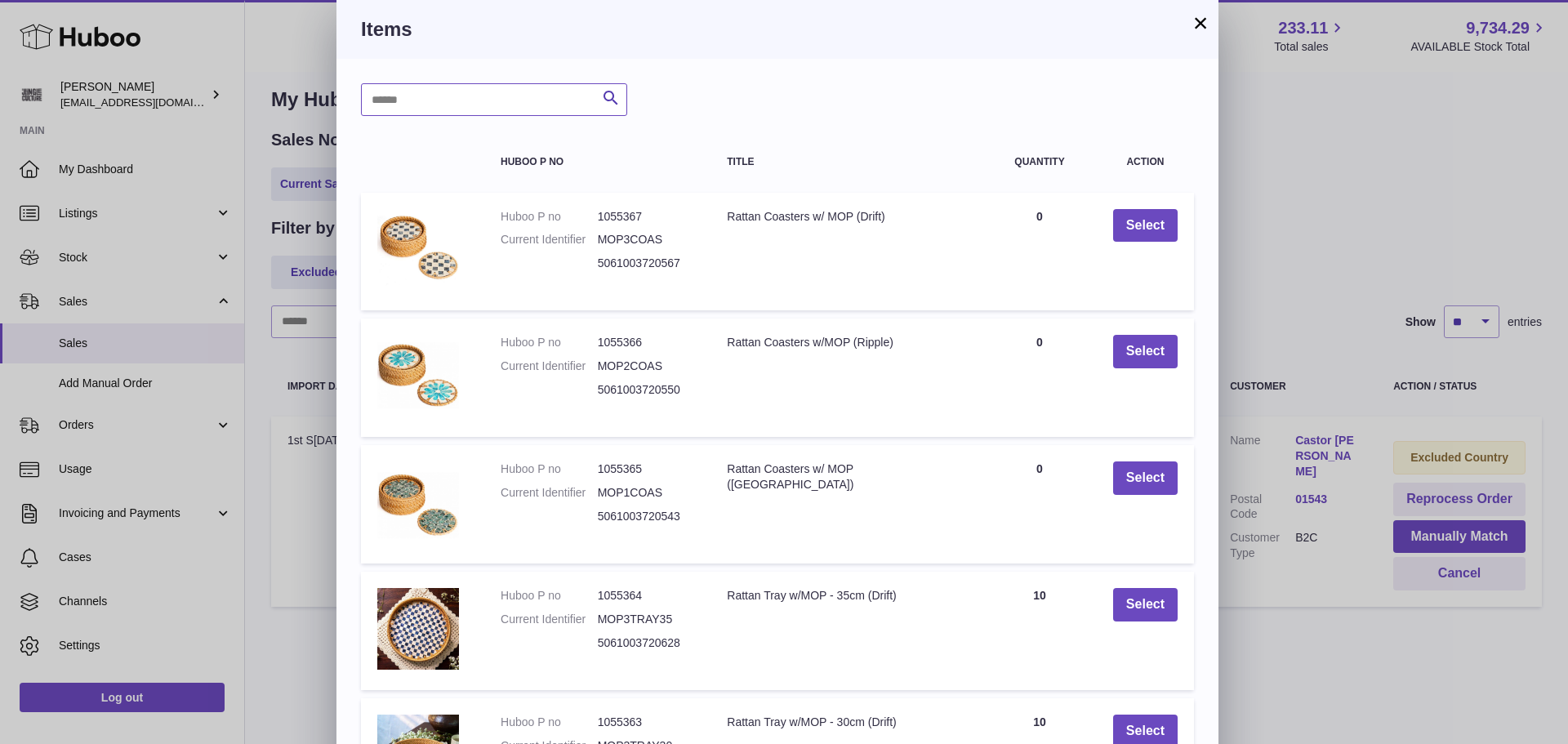
click at [414, 103] on input "text" at bounding box center [494, 99] width 267 height 32
type input "**"
click at [609, 96] on icon "submit" at bounding box center [610, 98] width 20 height 21
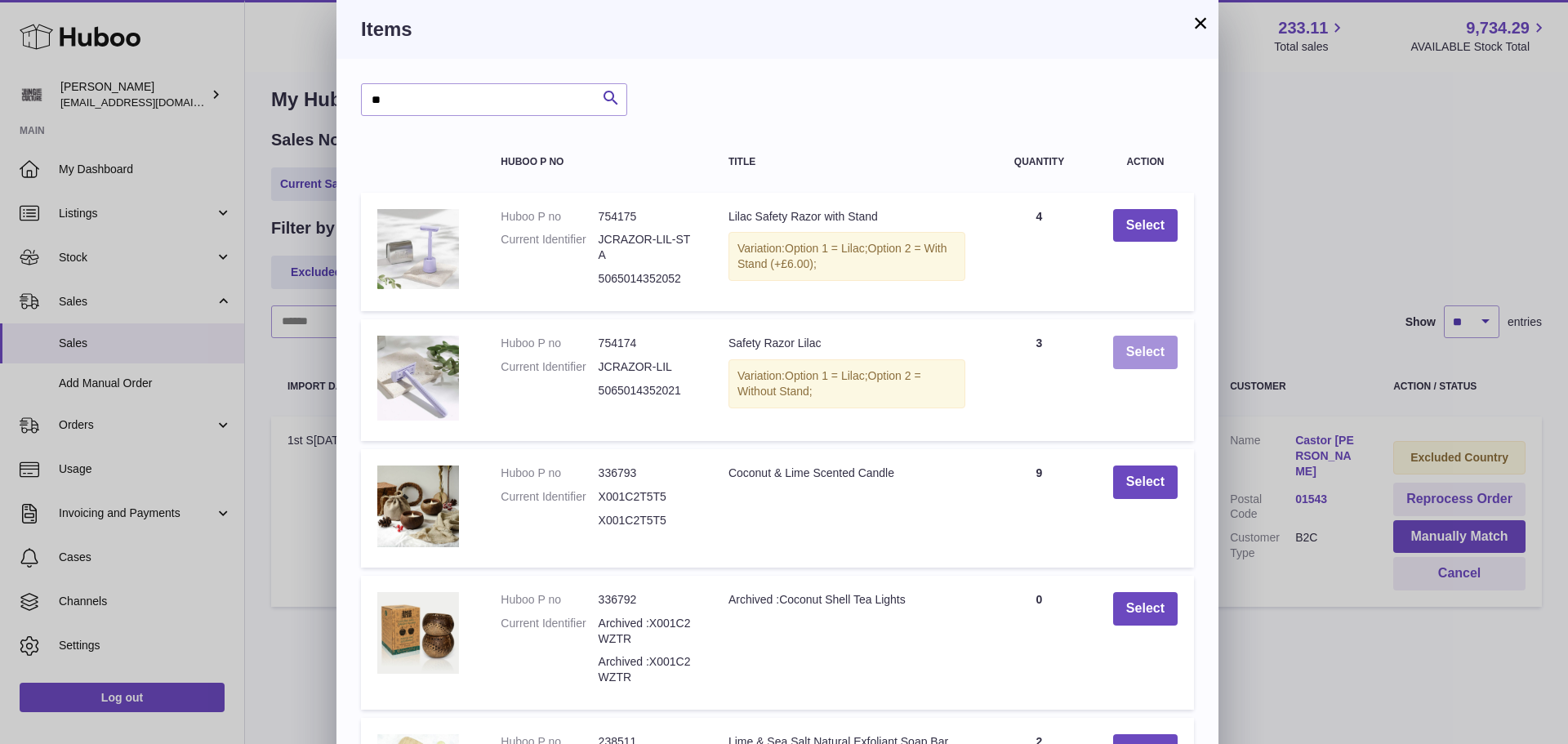
click at [1135, 348] on button "Select" at bounding box center [1144, 352] width 64 height 33
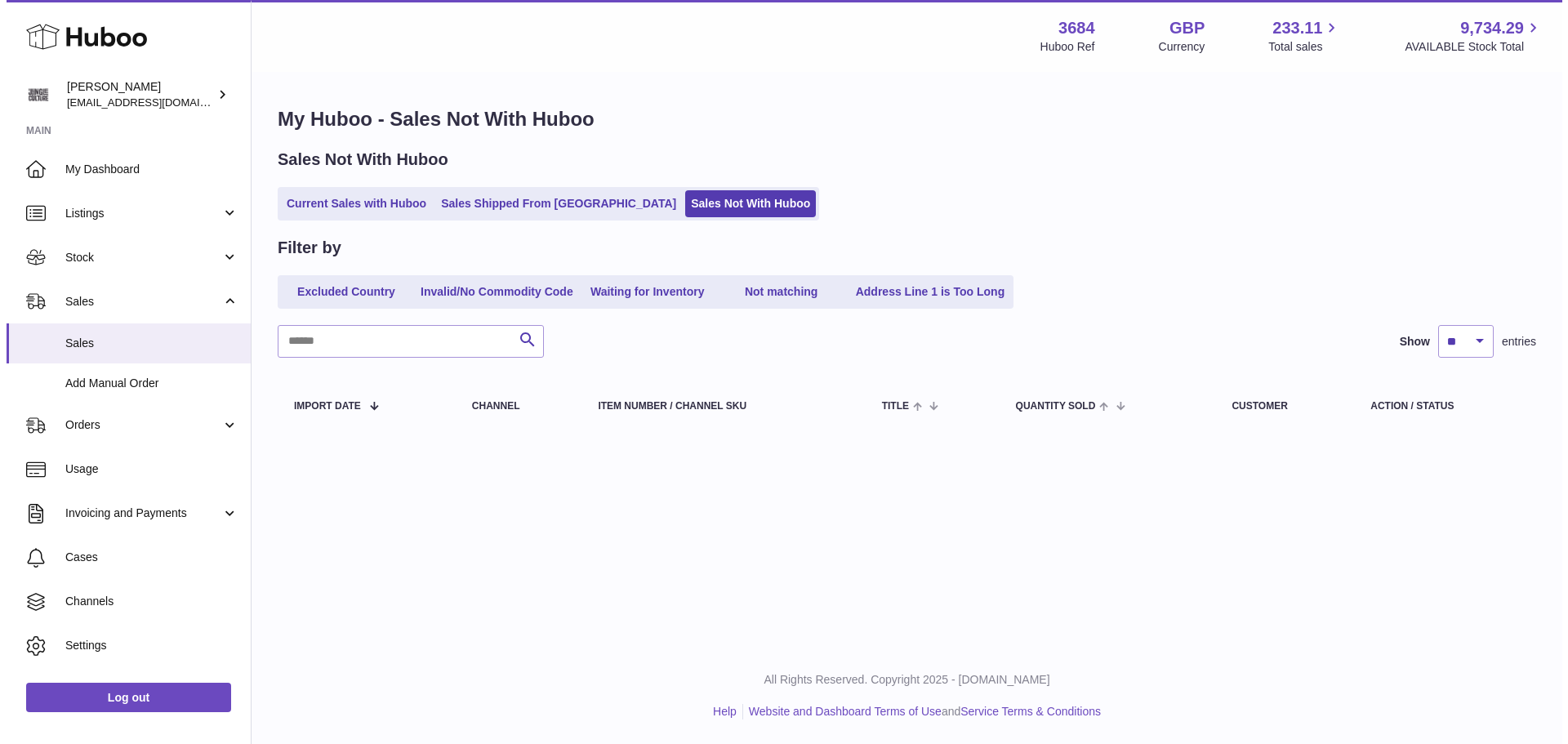
scroll to position [0, 0]
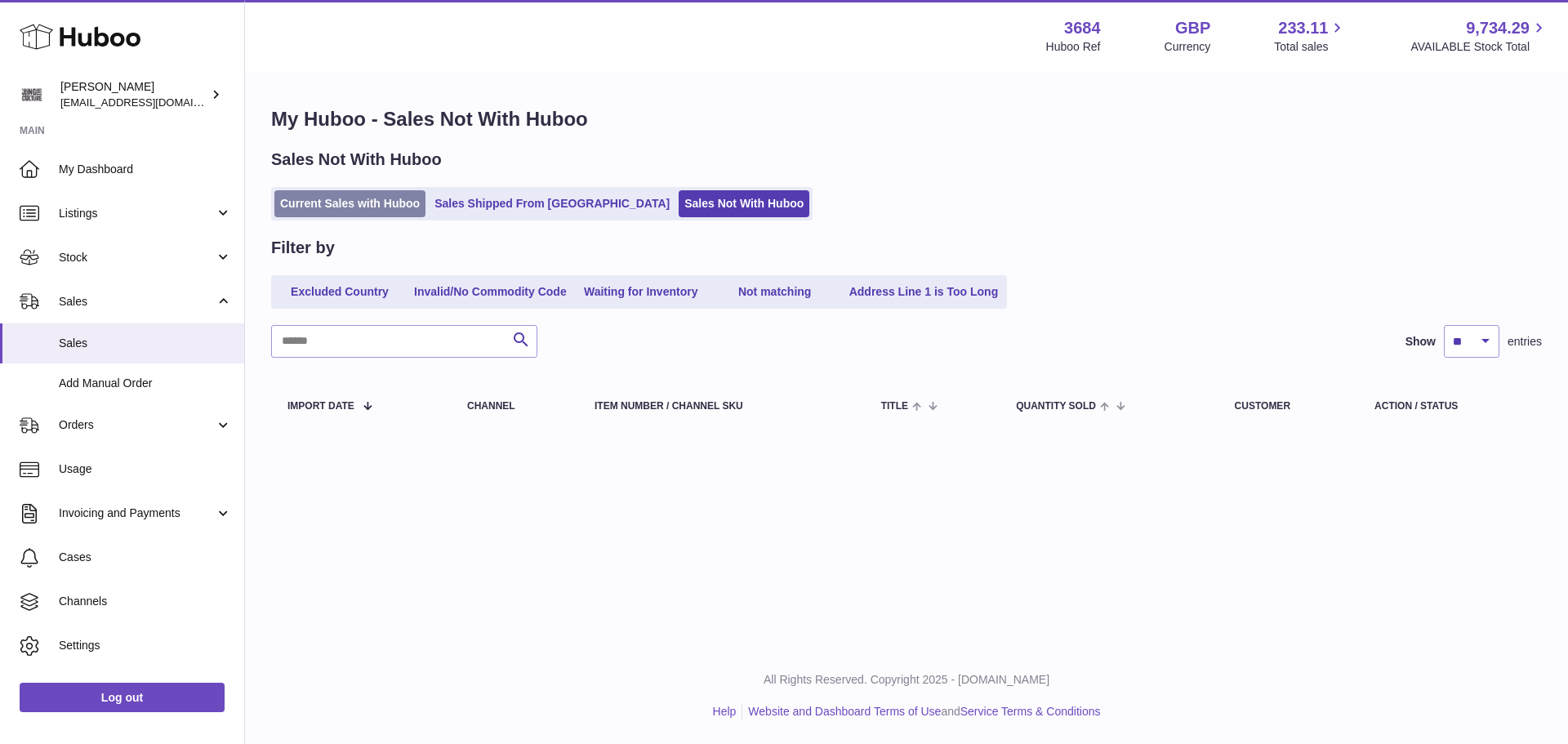
click at [355, 204] on link "Current Sales with Huboo" at bounding box center [349, 204] width 151 height 27
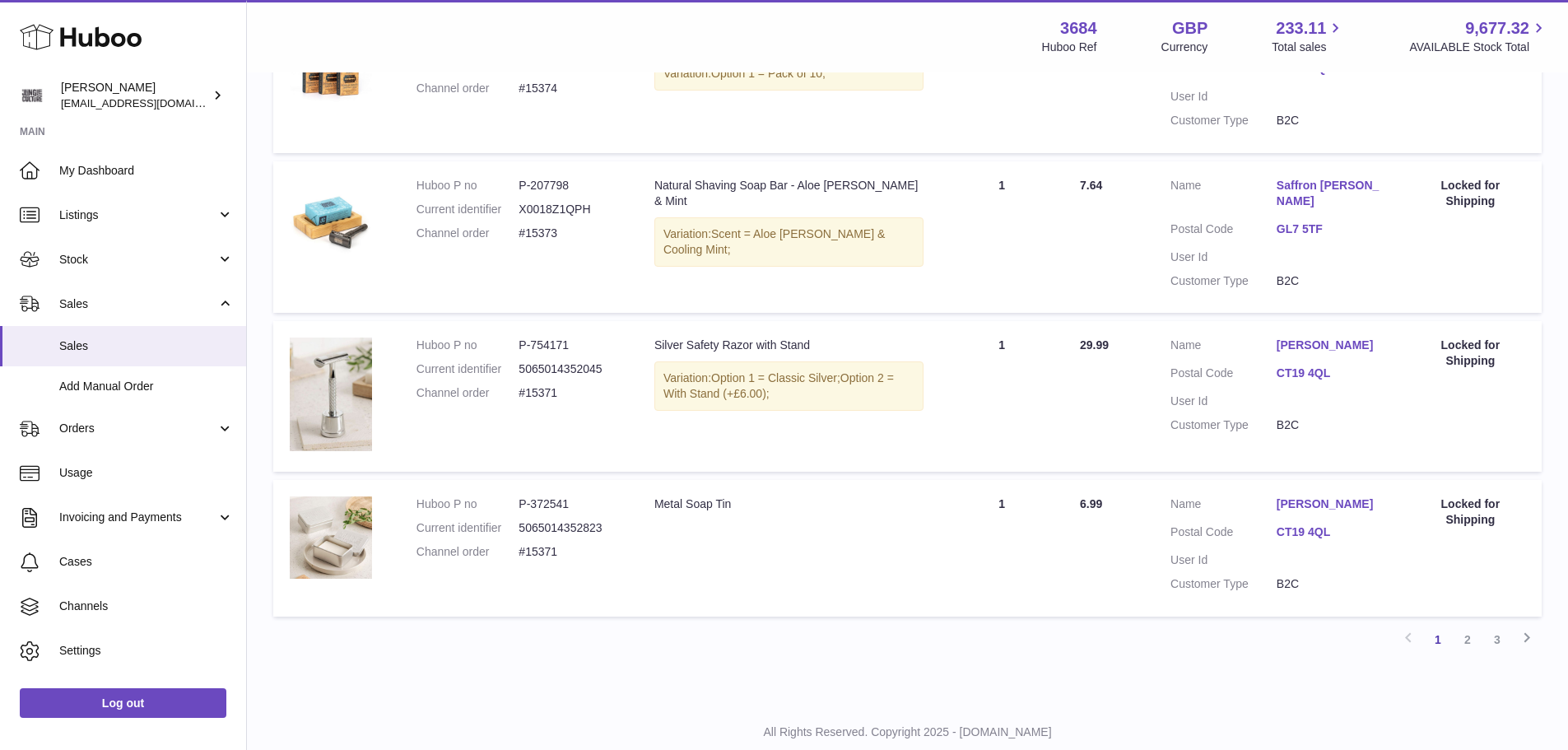
scroll to position [816, 0]
